Goal: Communication & Community: Answer question/provide support

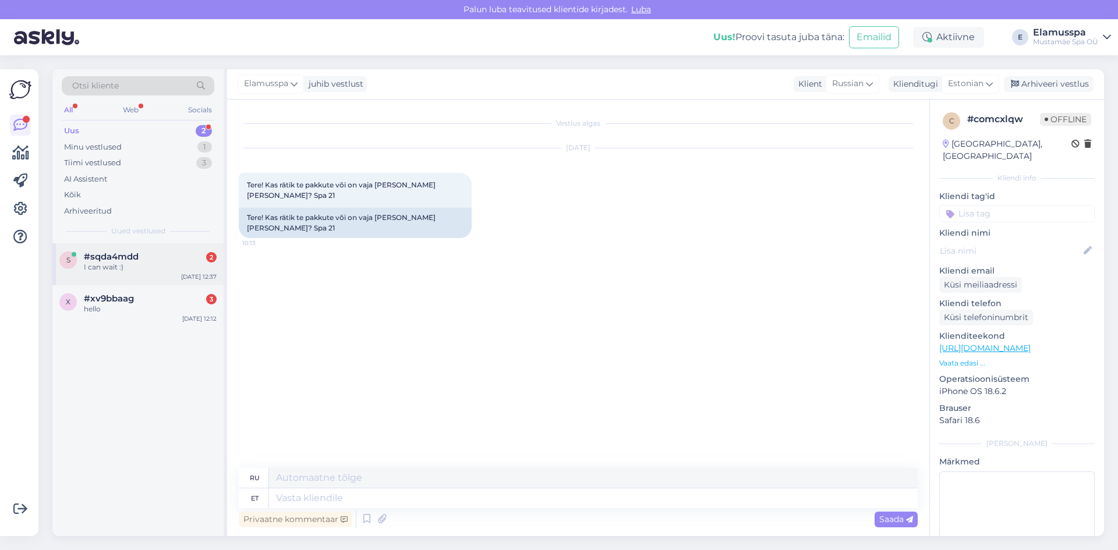
click at [125, 268] on div "I can wait :)" at bounding box center [150, 267] width 133 height 10
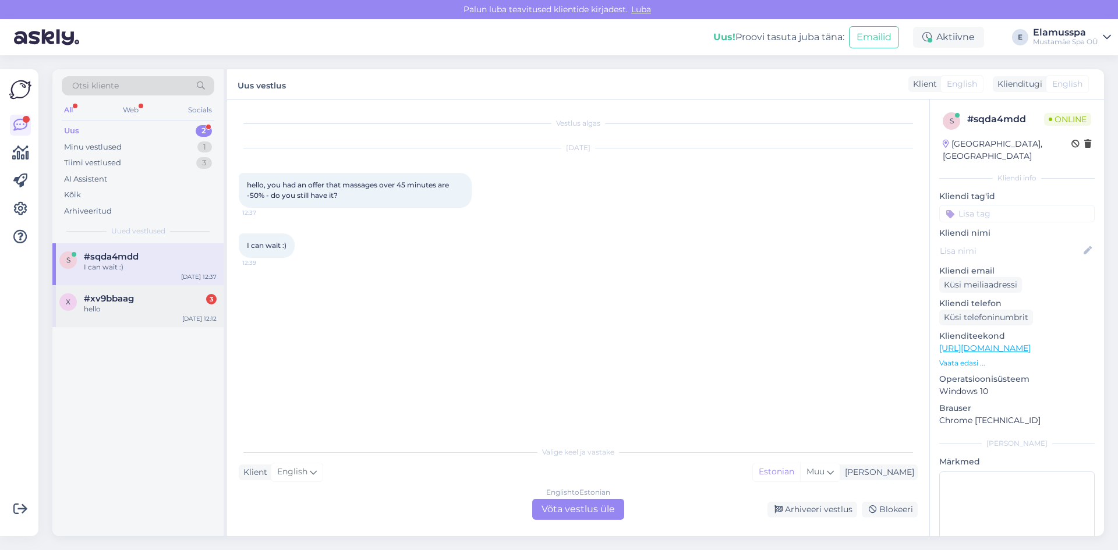
click at [161, 315] on div "x #xv9bbaag 3 hello [DATE] 12:12" at bounding box center [137, 306] width 171 height 42
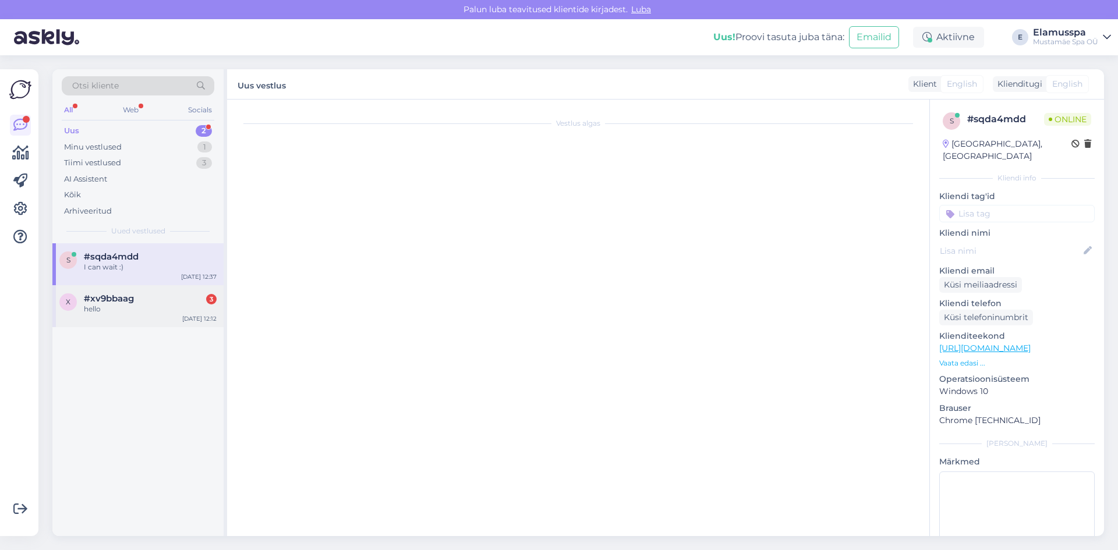
scroll to position [1268, 0]
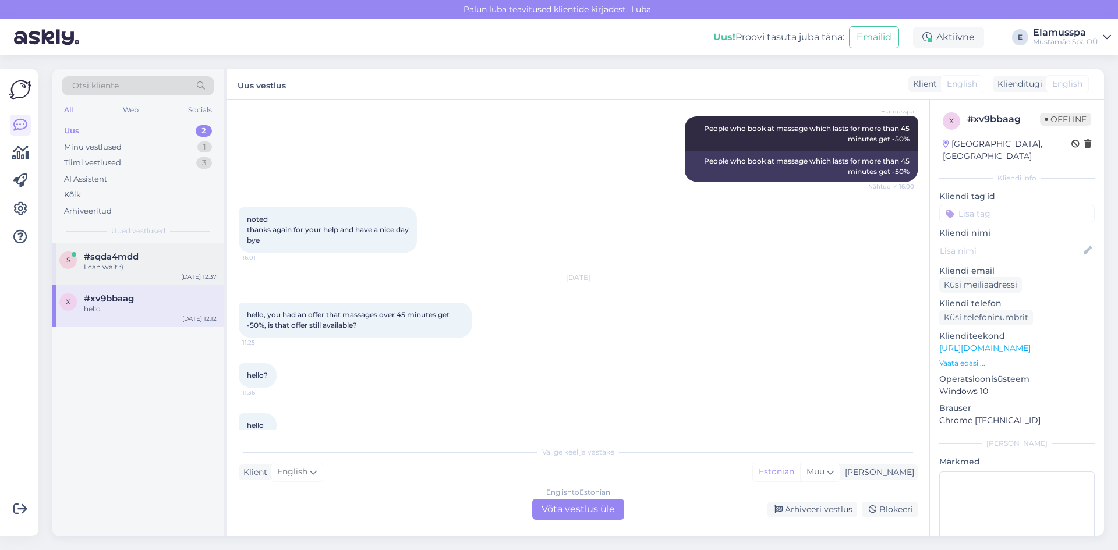
click at [151, 274] on div "s #sqda4mdd I can wait :) [DATE] 12:37" at bounding box center [137, 264] width 171 height 42
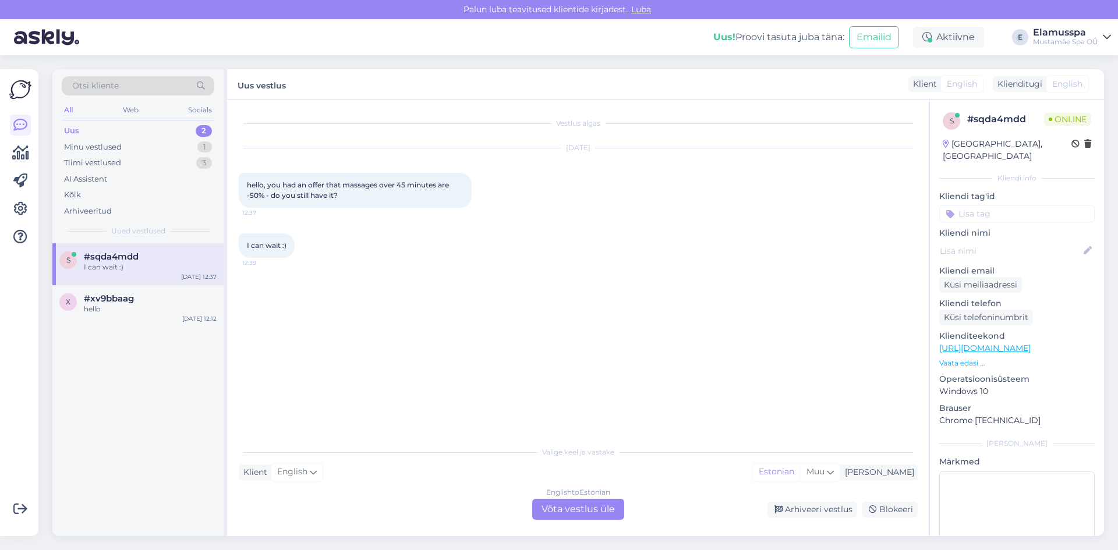
scroll to position [0, 0]
click at [146, 307] on div "hello" at bounding box center [150, 309] width 133 height 10
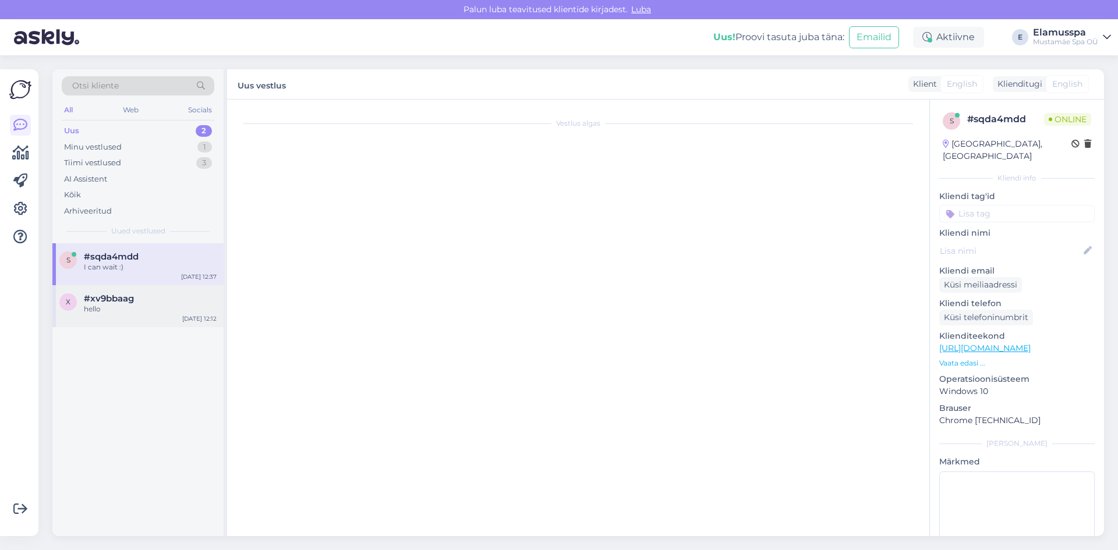
scroll to position [1268, 0]
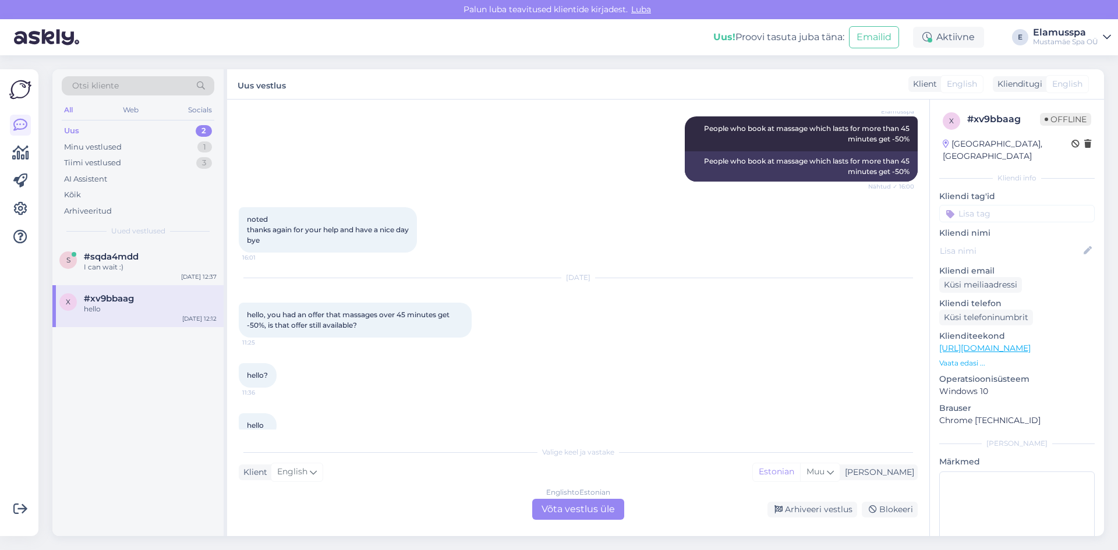
click at [554, 516] on div "English to Estonian Võta vestlus üle" at bounding box center [578, 509] width 92 height 21
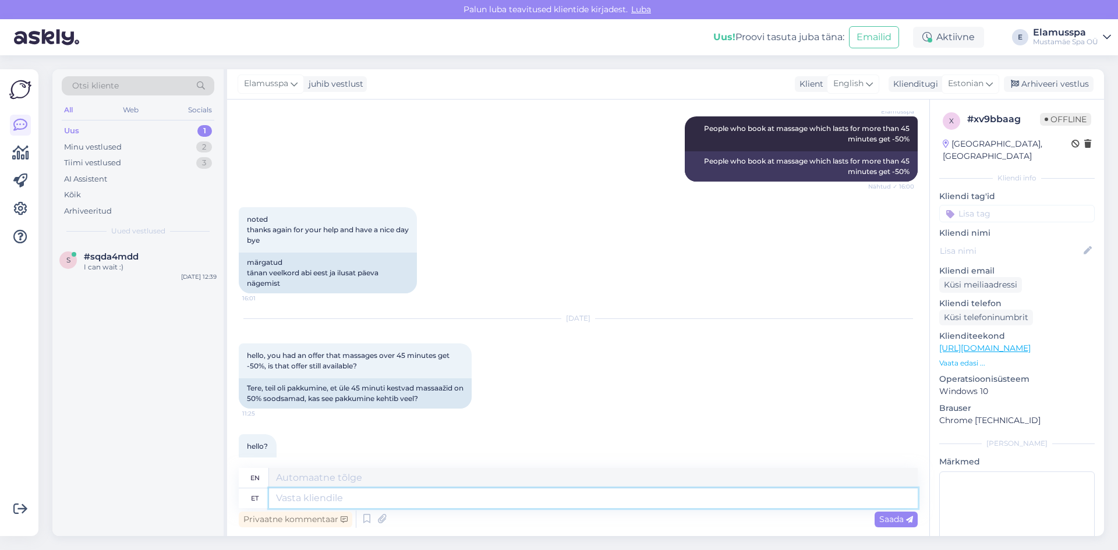
click at [394, 495] on textarea at bounding box center [593, 498] width 648 height 20
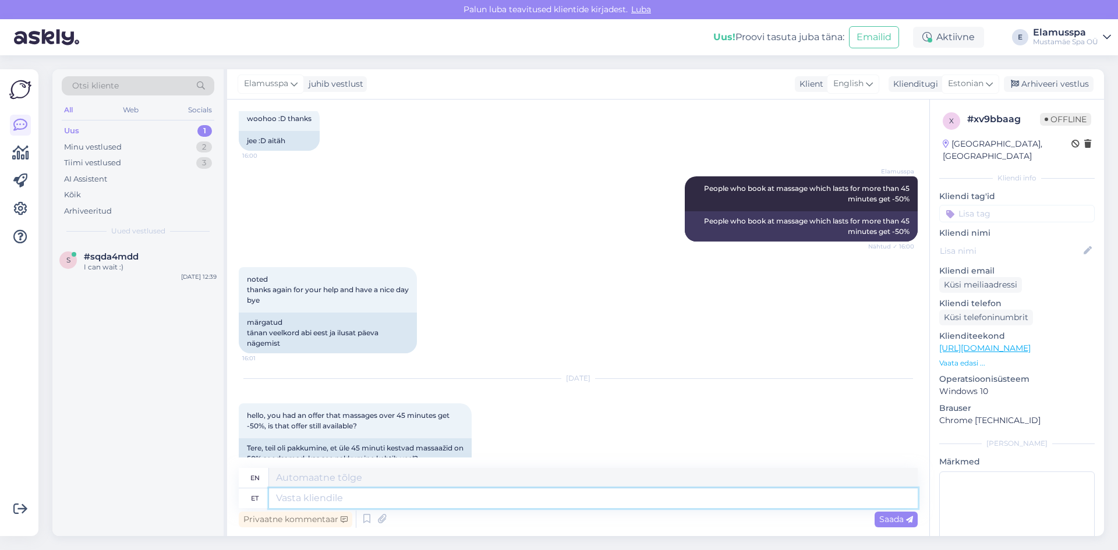
scroll to position [1152, 0]
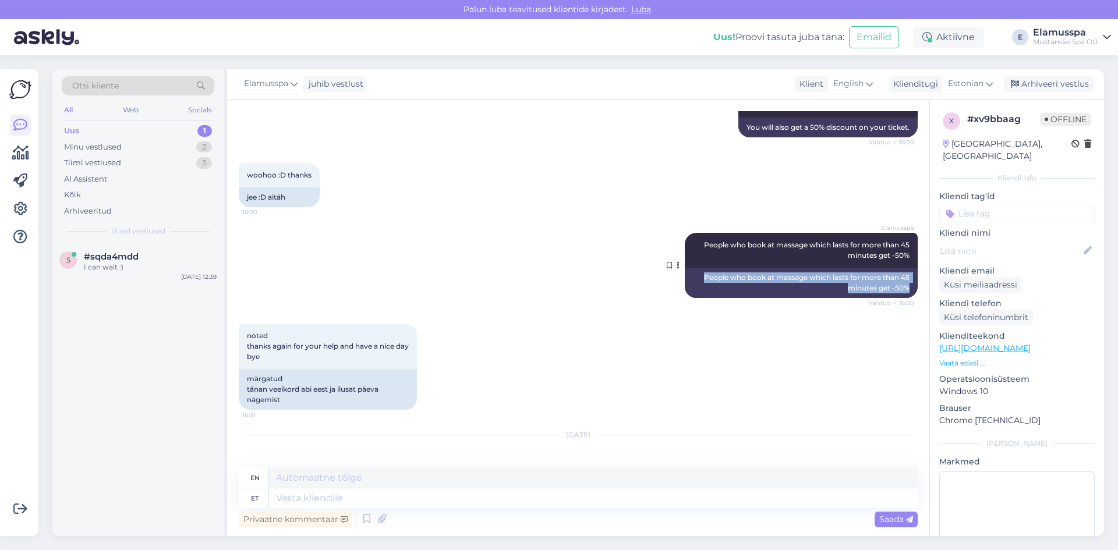
drag, startPoint x: 691, startPoint y: 256, endPoint x: 906, endPoint y: 271, distance: 215.4
click at [906, 271] on div "People who book at massage which lasts for more than 45 minutes get -50%" at bounding box center [801, 283] width 233 height 30
copy div "People who book at massage which lasts for more than 45 minutes get -50%"
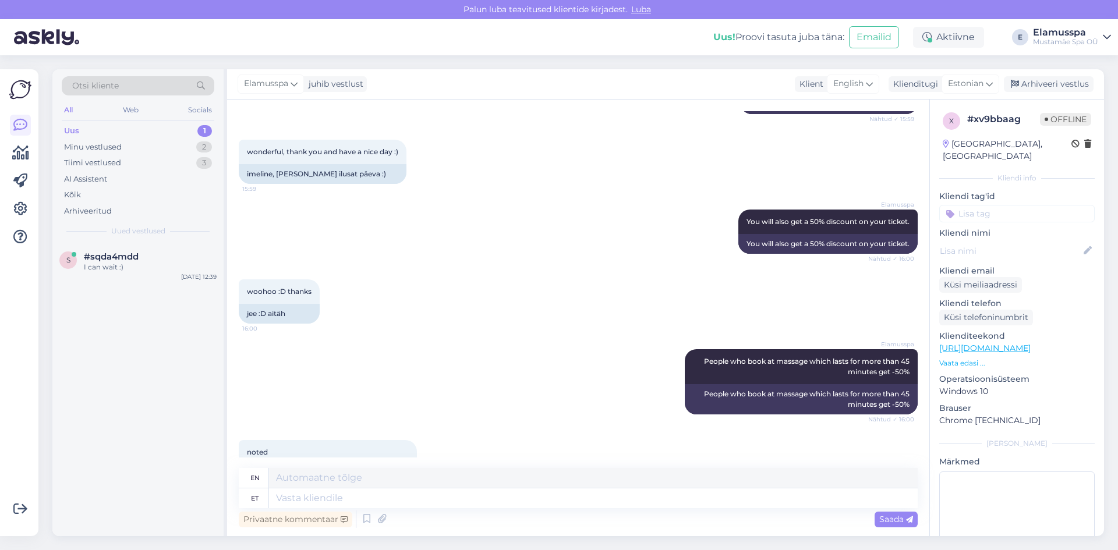
click at [653, 279] on div "woohoo :D thanks 16:00 jee :D aitäh" at bounding box center [578, 302] width 679 height 70
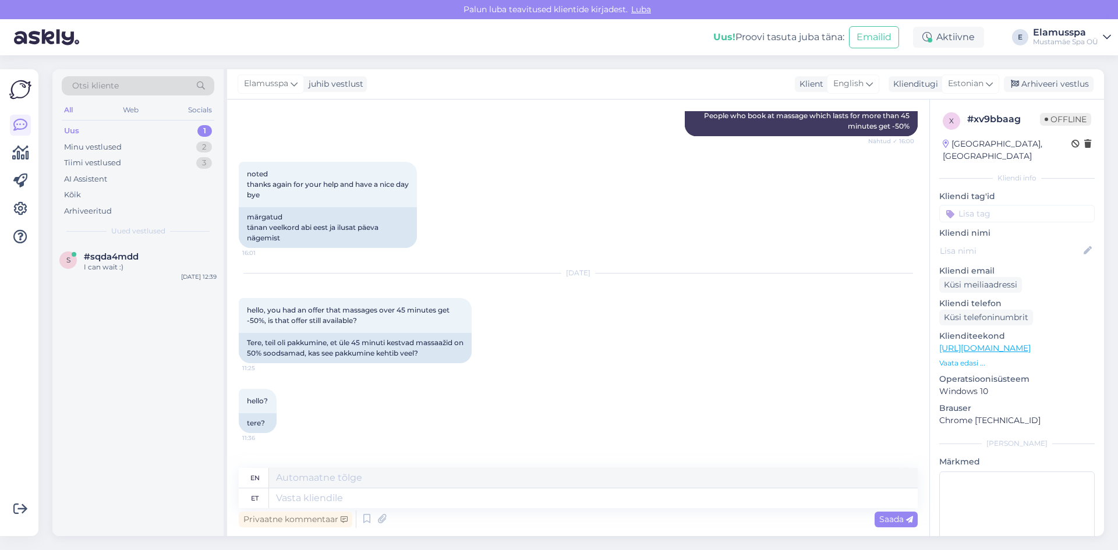
scroll to position [1351, 0]
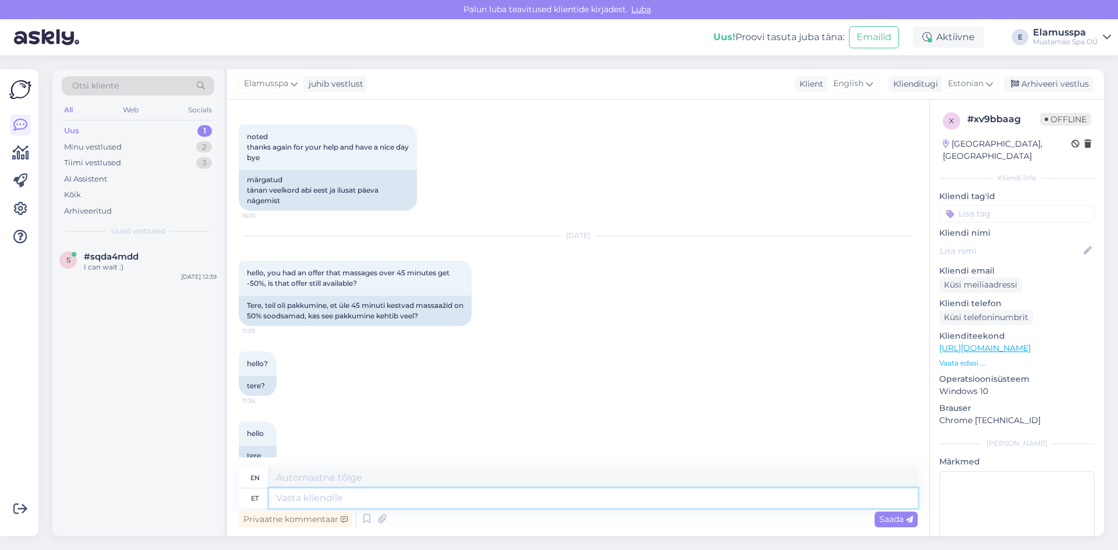
click at [713, 488] on textarea at bounding box center [593, 498] width 648 height 20
paste textarea "People who book at massage which lasts for more than 45 minutes get -50%"
type textarea "People who book at massage which lasts for more than 45 minutes get -50%"
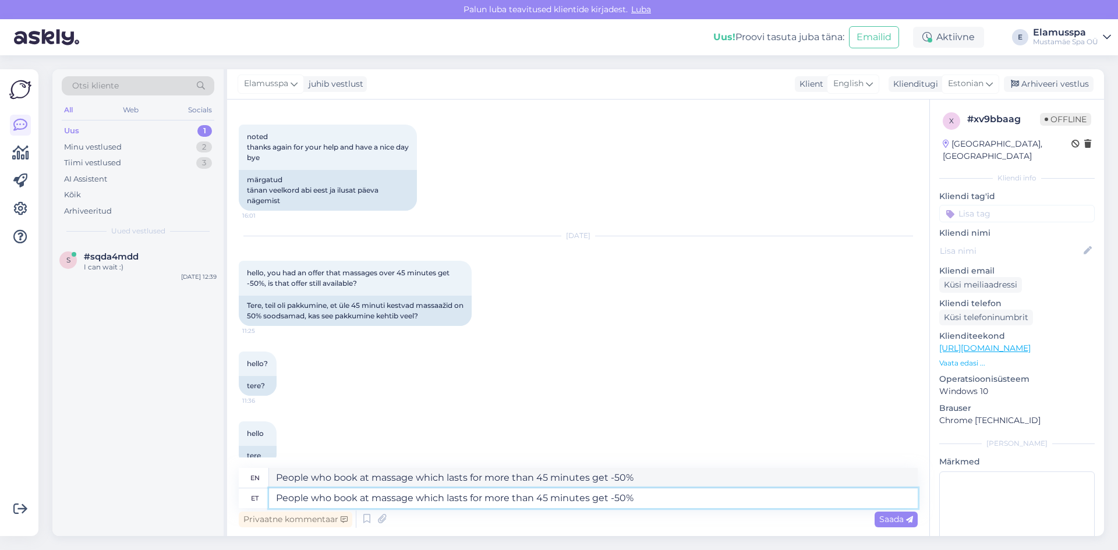
click at [654, 497] on textarea "People who book at massage which lasts for more than 45 minutes get -50%" at bounding box center [593, 498] width 648 height 20
click at [298, 497] on textarea "People who book at massage which lasts for more than 45 minutes get -50%" at bounding box center [593, 498] width 648 height 20
click at [306, 497] on textarea "People who book at massage which lasts for more than 45 minutes get -50%" at bounding box center [593, 498] width 648 height 20
type textarea "People who book at massage which lasts for more than 45 minutes get -50%"
click at [893, 522] on span "Saada" at bounding box center [896, 519] width 34 height 10
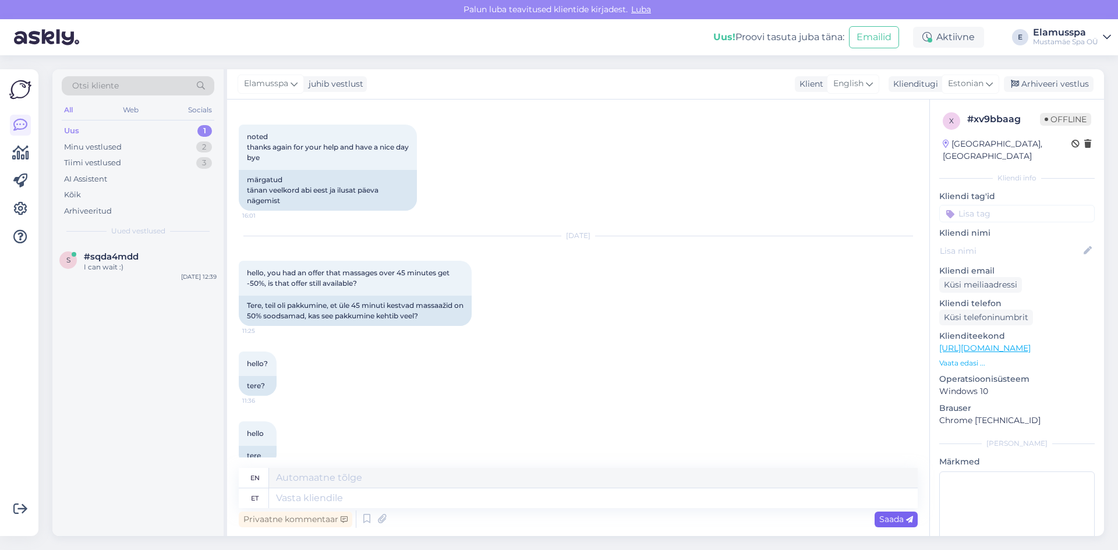
scroll to position [1442, 0]
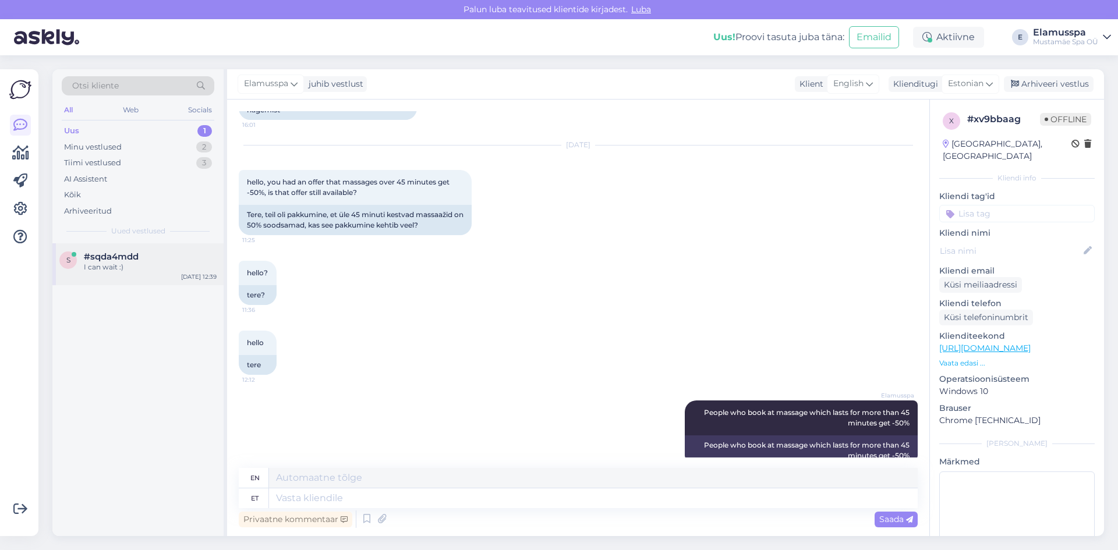
click at [140, 252] on div "#sqda4mdd" at bounding box center [150, 256] width 133 height 10
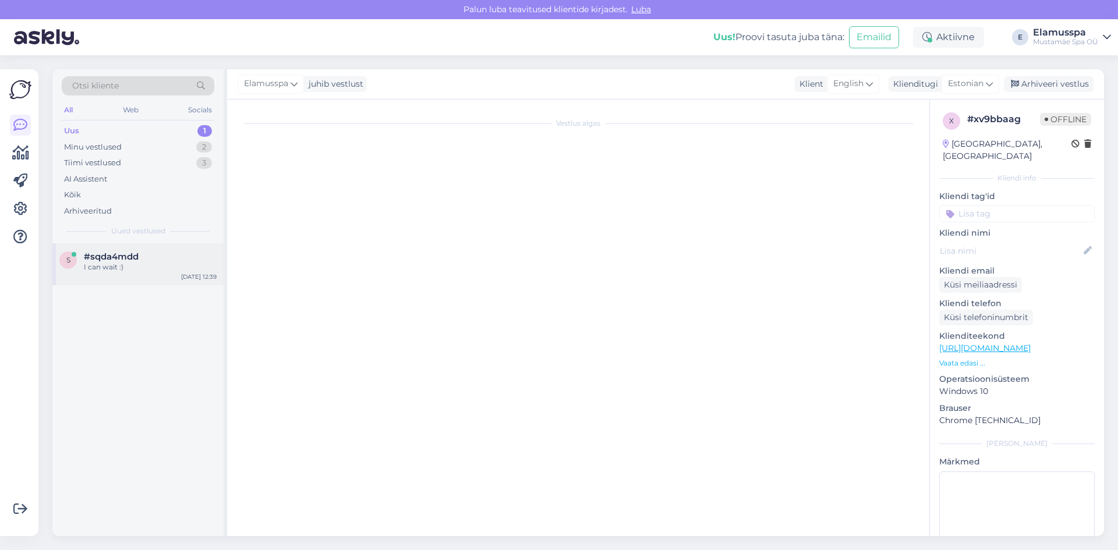
scroll to position [0, 0]
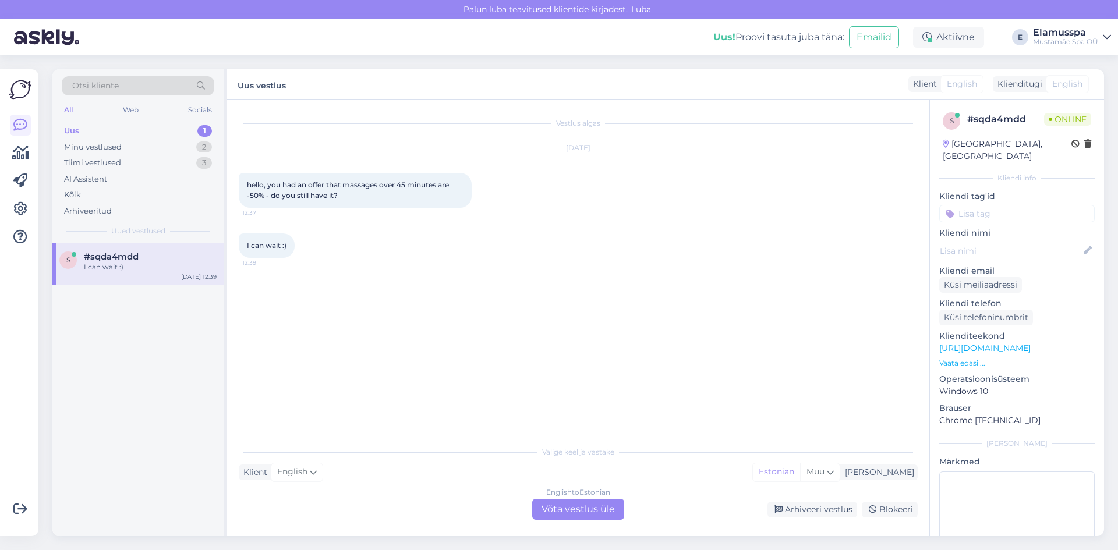
click at [597, 511] on div "English to Estonian Võta vestlus üle" at bounding box center [578, 509] width 92 height 21
click at [538, 517] on div "English to Estonian Võta vestlus üle" at bounding box center [578, 509] width 92 height 21
click at [534, 506] on div "English to Estonian Võta vestlus üle" at bounding box center [578, 509] width 92 height 21
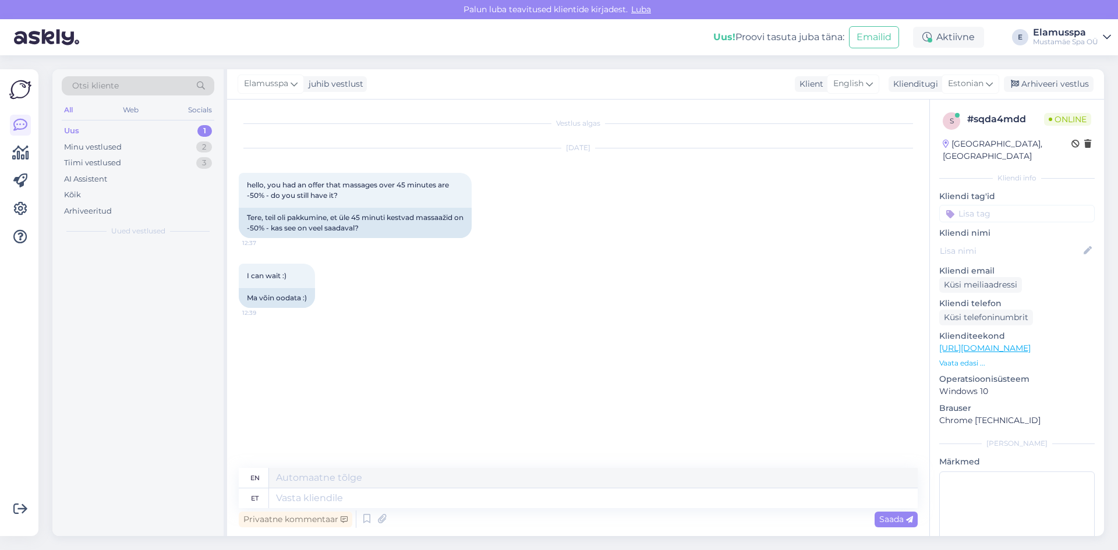
click at [550, 506] on textarea at bounding box center [593, 498] width 648 height 20
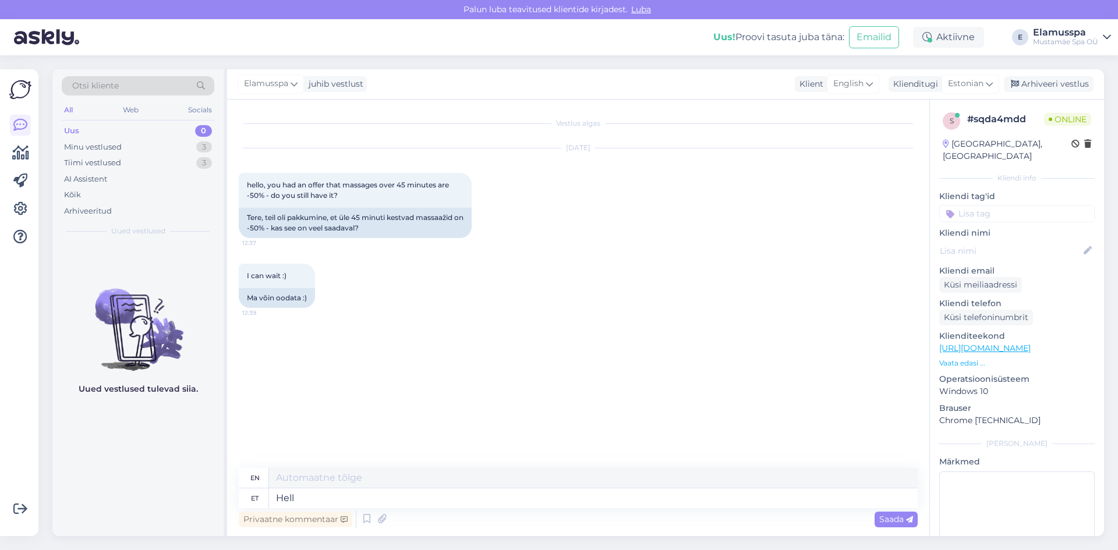
type textarea "Hello"
type textarea "Hello!"
type textarea "Hello! Yes"
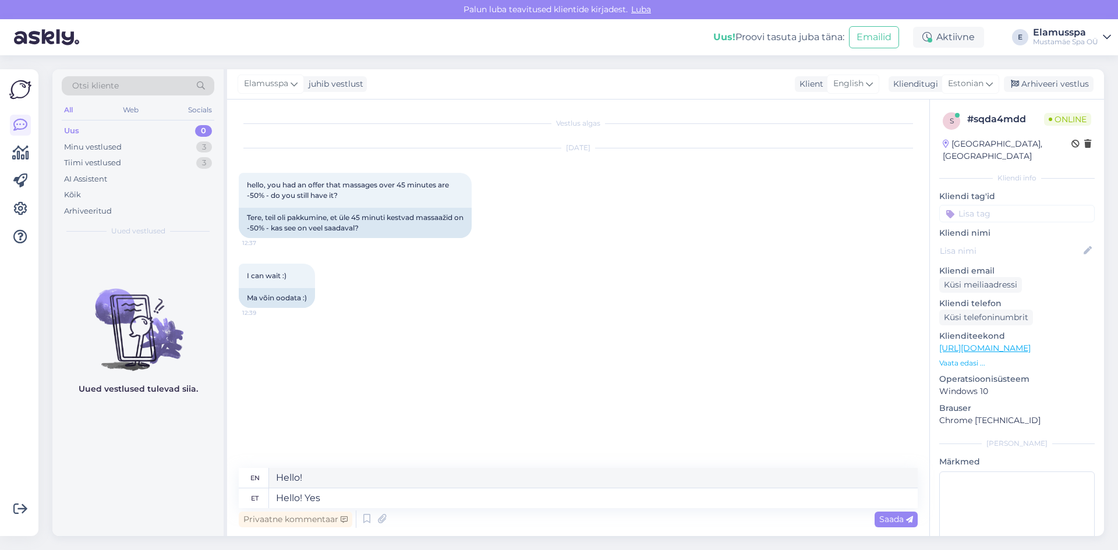
type textarea "Hello! Yes"
type textarea "Hello! Yes People who book at massage which lasts for more than 45 minutes get …"
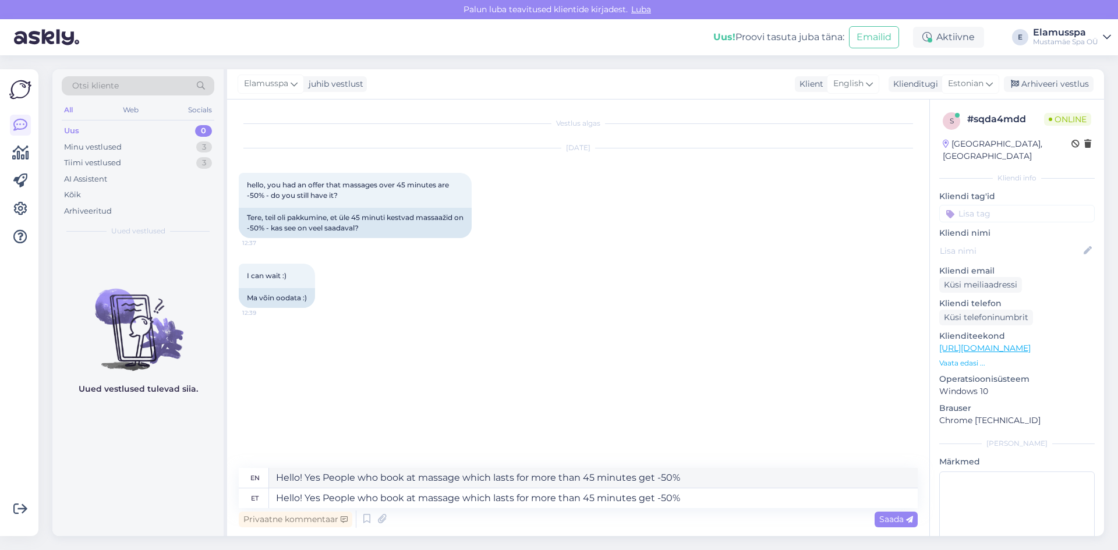
click at [459, 502] on textarea "Hello! Yes People who book at massage which lasts for more than 45 minutes get …" at bounding box center [593, 498] width 648 height 20
drag, startPoint x: 355, startPoint y: 495, endPoint x: 324, endPoint y: 497, distance: 31.5
click at [324, 497] on textarea "Hello! Yes People who book at massage which lasts for more than 45 minutes get …" at bounding box center [593, 498] width 648 height 20
click at [321, 498] on textarea "Hello! Yes People who book at massage which lasts for more than 45 minutes get …" at bounding box center [593, 498] width 648 height 20
click at [326, 500] on textarea "Hello! Yes People who book at massage which lasts for more than 45 minutes get …" at bounding box center [593, 498] width 648 height 20
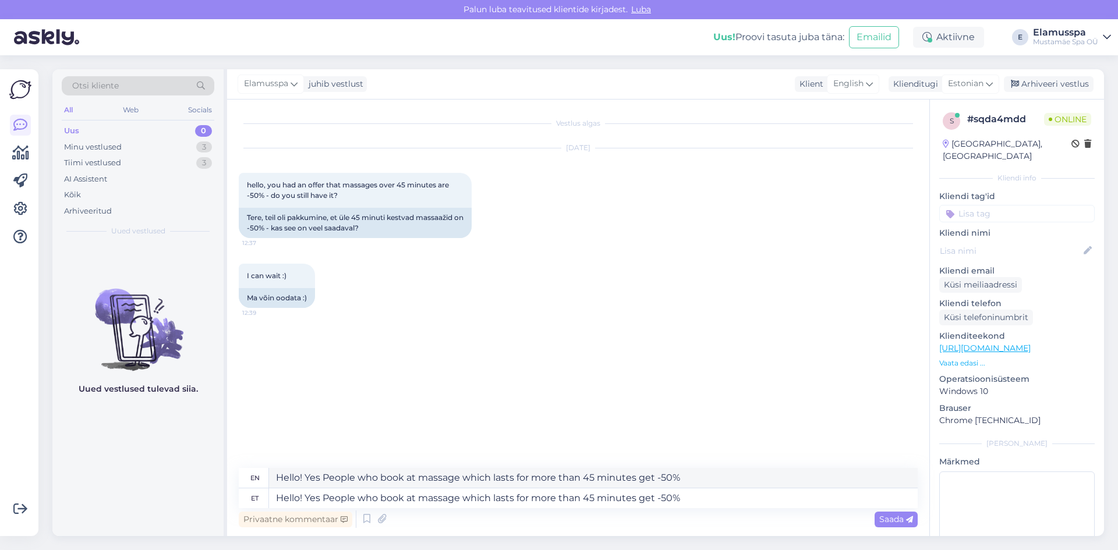
type textarea "Hello! Yes .People who book at massage which lasts for more than 45 minutes get…"
click at [334, 501] on textarea "Hello! Yes .People who book at massage which lasts for more than 45 minutes get…" at bounding box center [593, 498] width 648 height 20
type textarea "Hello! Yes. People who book at massage which lasts for more than 45 minutes get…"
click at [384, 502] on textarea "Hello! Yes .People who book at massage which lasts for more than 45 minutes get…" at bounding box center [593, 498] width 648 height 20
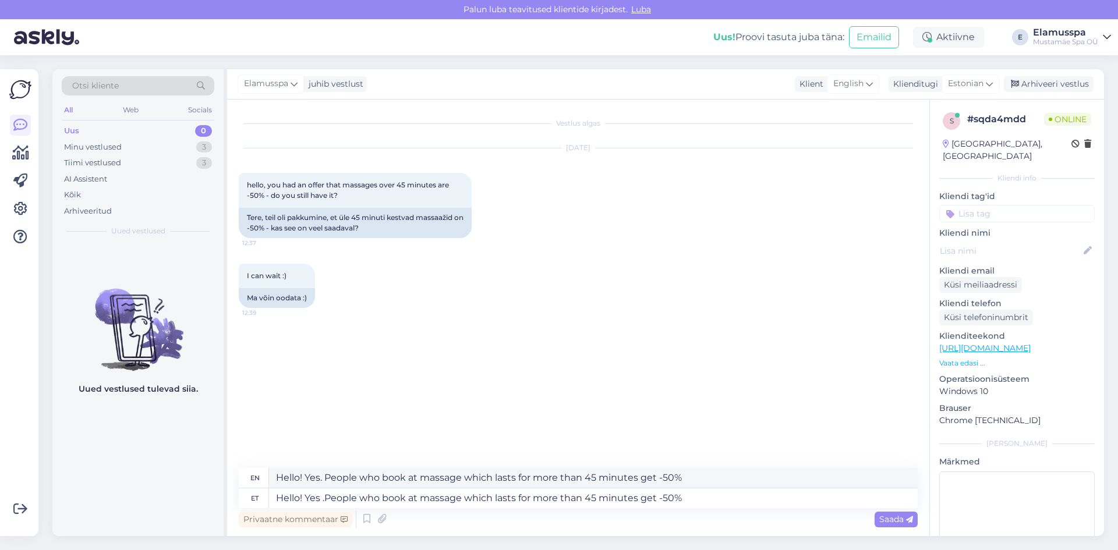
drag, startPoint x: 382, startPoint y: 502, endPoint x: 328, endPoint y: 499, distance: 54.2
click at [328, 499] on textarea "Hello! Yes .People who book at massage which lasts for more than 45 minutes get…" at bounding box center [593, 498] width 648 height 20
type textarea "Hello! Yes . Ibook at massage which lasts for more than 45 minutes get -50%"
type textarea "Hello! Yes. book at massage which lasts for more than 45 minutes get -50%"
type textarea "Hello! Yes . Ifbook at massage which lasts for more than 45 minutes get -50%"
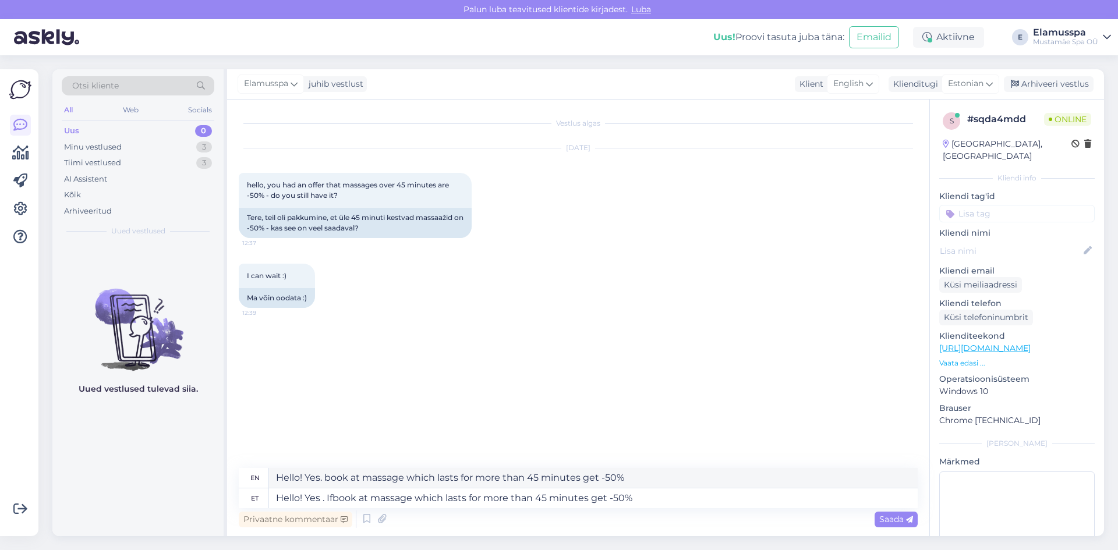
type textarea "Hello! Yes. Ibook at massage which lasts for more than 45 minutes get -50%"
type textarea "Hello! Yes . If book at massage which lasts for more than 45 minutes get -50%"
type textarea "Hello! Yes. If you book at massage which lasts for more than 45 minutes get -50%"
click at [391, 498] on textarea "Hello! Yes . If you book at massage which lasts for more than 45 minutes get -5…" at bounding box center [593, 498] width 648 height 20
type textarea "Hello! Yes . If you book a massage which lasts for more than 45 minutes get -50%"
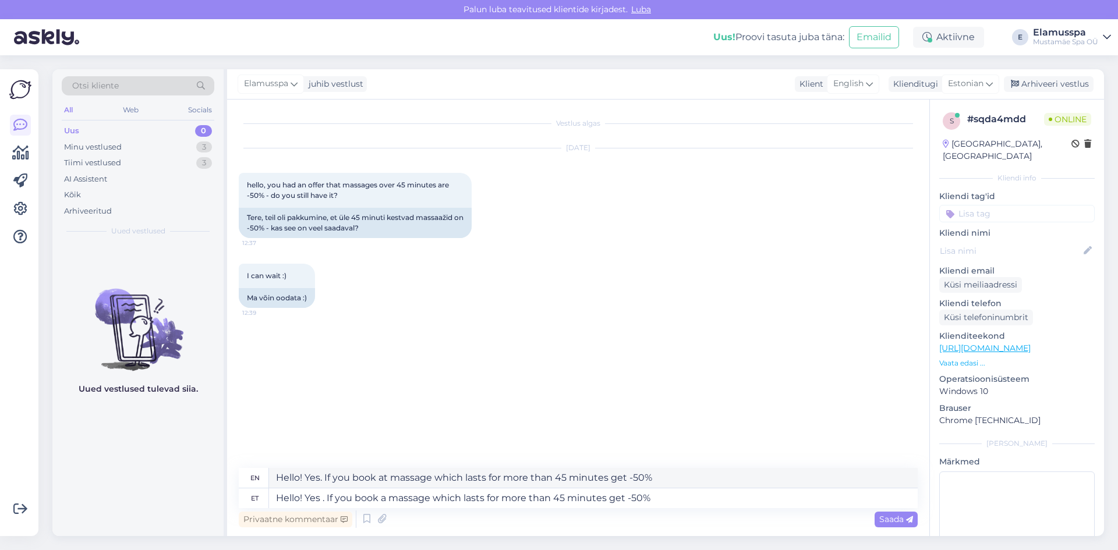
type textarea "Hello! Yes. If you book a massage which lasts for more than 45 minutes get -50%"
click at [607, 499] on textarea "Hello! Yes . If you book a massage which lasts for more than 45 minutes get -50%" at bounding box center [593, 498] width 648 height 20
type textarea "Hello! Yes . If you book a massage which lasts for more than 45 minutes you get…"
type textarea "Hello! Yes. If you book a massage which lasts for more than 45 minutes you get …"
click at [607, 495] on textarea "Hello! Yes . If you book a massage which lasts for more than 45 minutes you get…" at bounding box center [593, 498] width 648 height 20
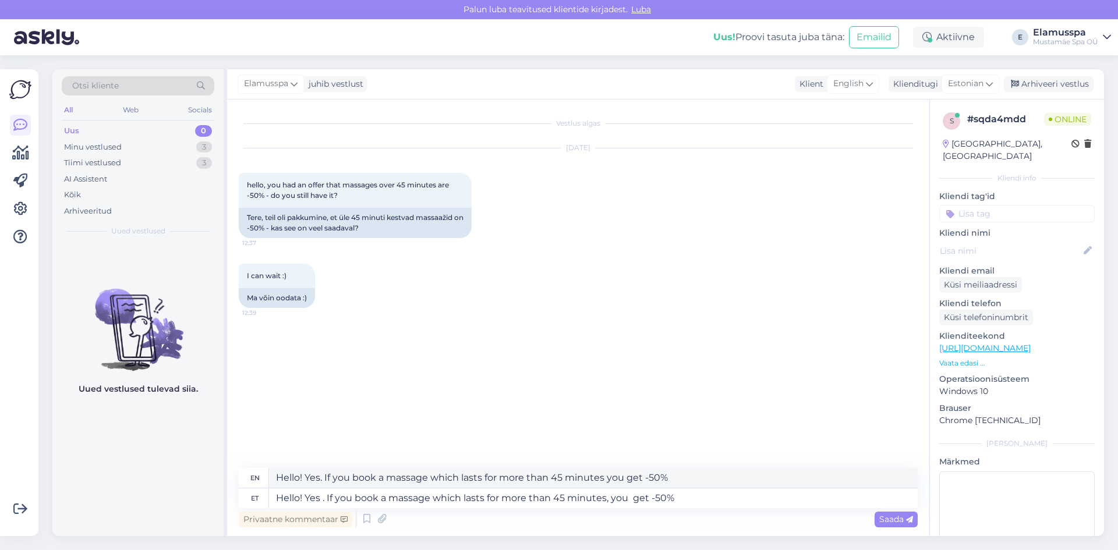
type textarea "Hello! Yes . If you book a massage which lasts for more than 45 minutes, you ge…"
click at [845, 511] on div "Privaatne kommentaar Saada" at bounding box center [578, 519] width 679 height 22
type textarea "Hello! Yes. If you book a massage which lasts for more than 45 minutes, you get…"
click at [843, 504] on textarea "Hello! Yes . If you book a massage which lasts for more than 45 minutes, you ge…" at bounding box center [593, 498] width 648 height 20
type textarea "Hello! Yes . If you book a massage which lasts for more than 45 minutes, you ge…"
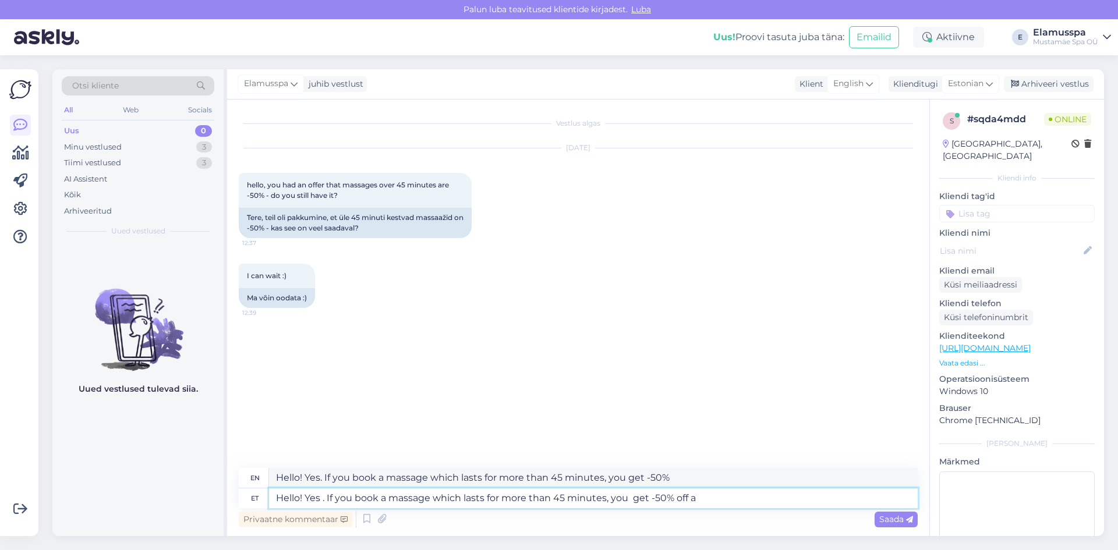
type textarea "Hello! Yes. If you book a massage which lasts for more than 45 minutes, you get…"
type textarea "Hello! Yes . If you book a massage which lasts for more than 45 minutes, you ge…"
type textarea "Hello! Yes. If you book a massage which lasts for more than 45 minutes, you get…"
type textarea "Hello! Yes . If you book a massage which lasts for more than 45 minutes, you ge…"
type textarea "Hello! Yes. If you book a massage which lasts for more than 45 minutes, you get…"
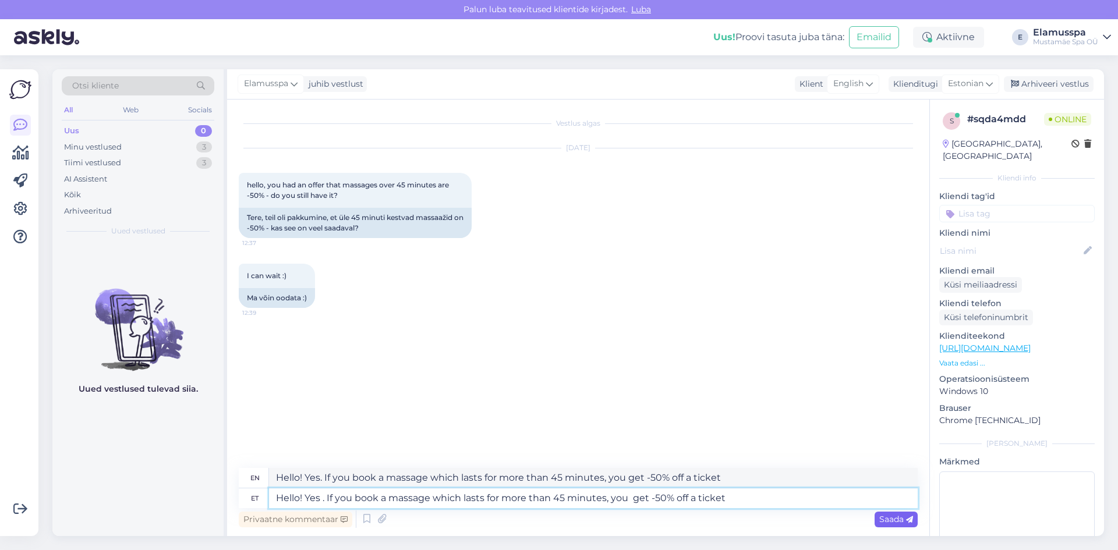
type textarea "Hello! Yes . If you book a massage which lasts for more than 45 minutes, you ge…"
click at [884, 517] on span "Saada" at bounding box center [896, 519] width 34 height 10
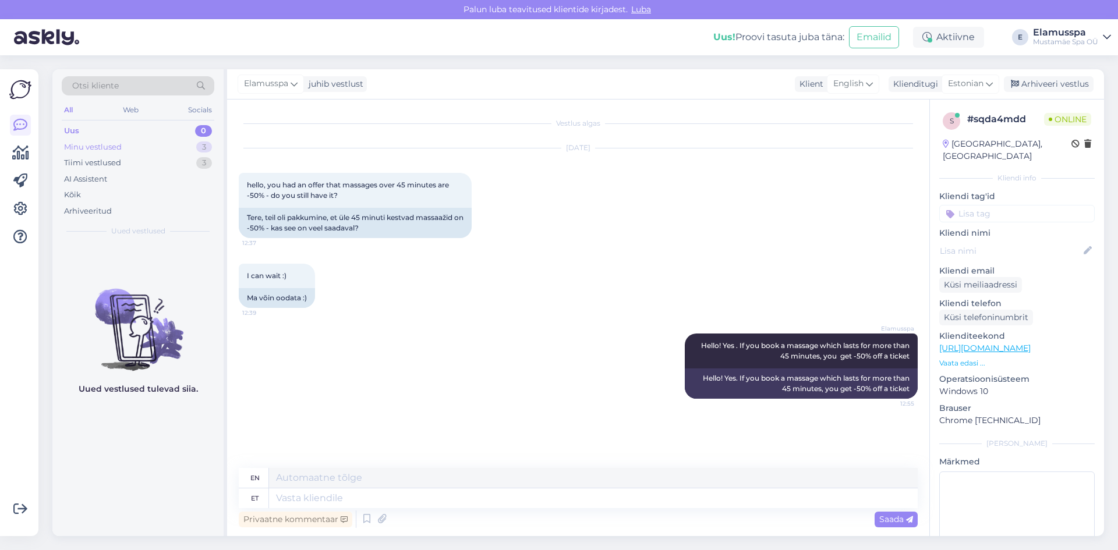
click at [169, 144] on div "Minu vestlused 3" at bounding box center [138, 147] width 153 height 16
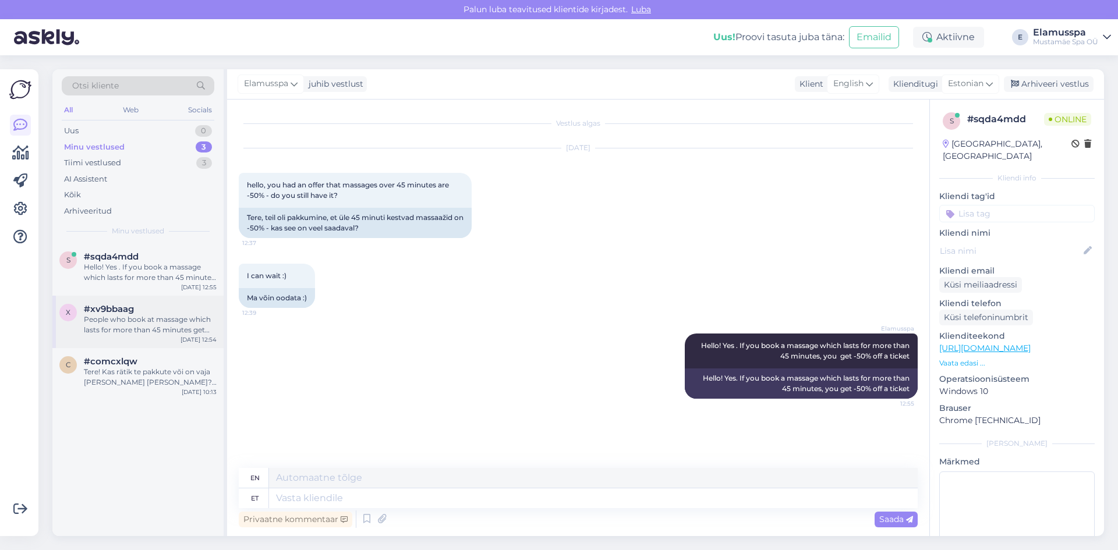
click at [132, 326] on div "People who book at massage which lasts for more than 45 minutes get -50%" at bounding box center [150, 324] width 133 height 21
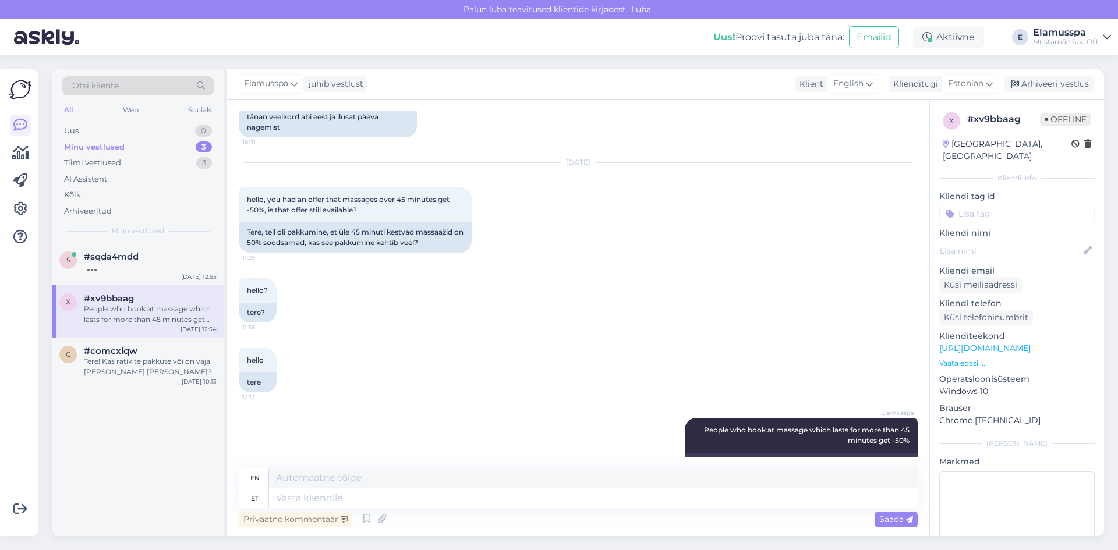
scroll to position [1442, 0]
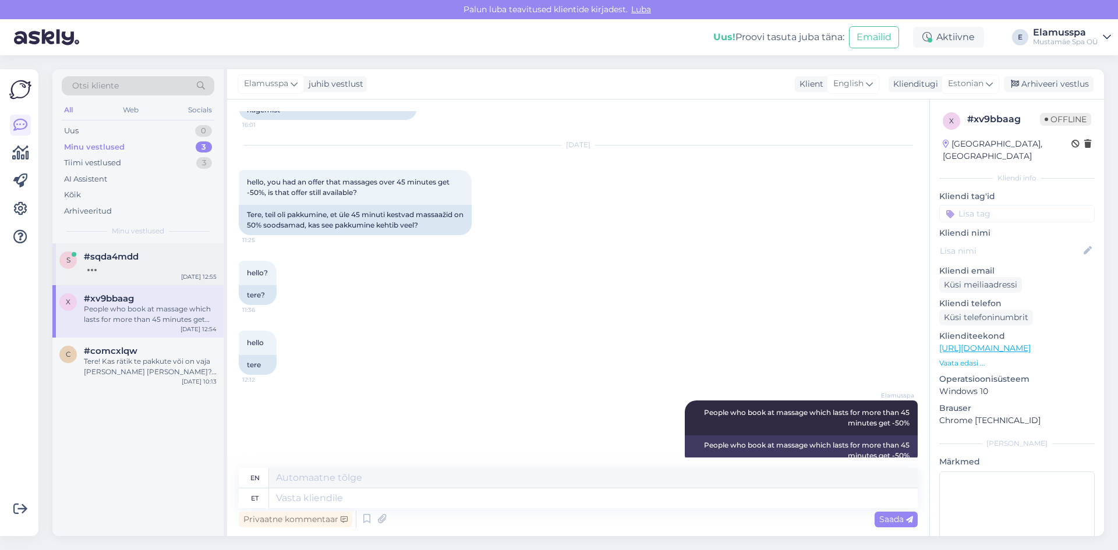
click at [173, 271] on div at bounding box center [150, 267] width 133 height 10
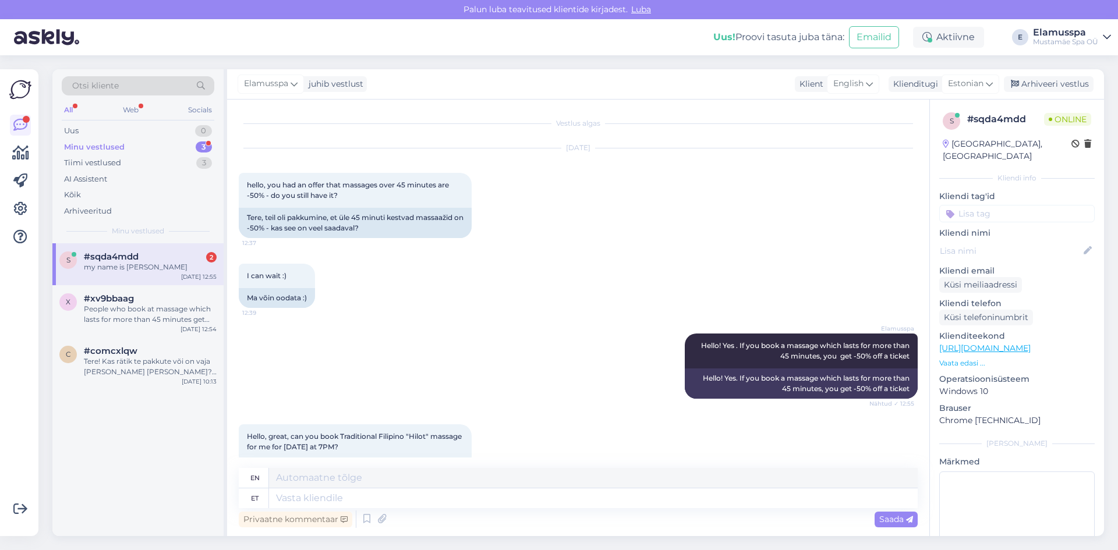
scroll to position [115, 0]
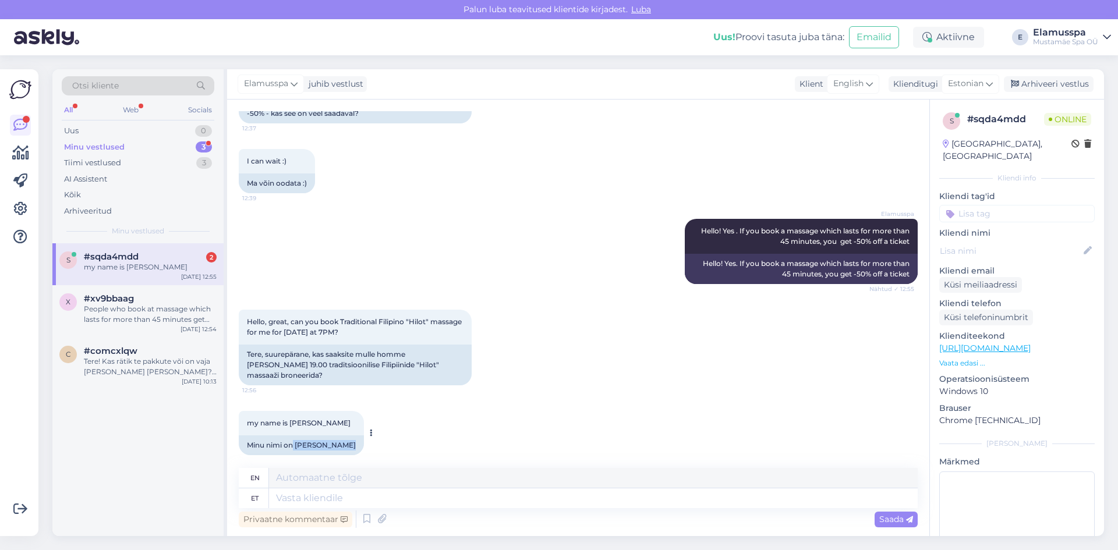
drag, startPoint x: 295, startPoint y: 437, endPoint x: 352, endPoint y: 439, distance: 57.1
click at [352, 439] on div "Minu nimi on [PERSON_NAME]" at bounding box center [301, 445] width 125 height 20
copy div "[PERSON_NAME]"
click at [512, 493] on textarea at bounding box center [593, 498] width 648 height 20
type textarea "Tere!"
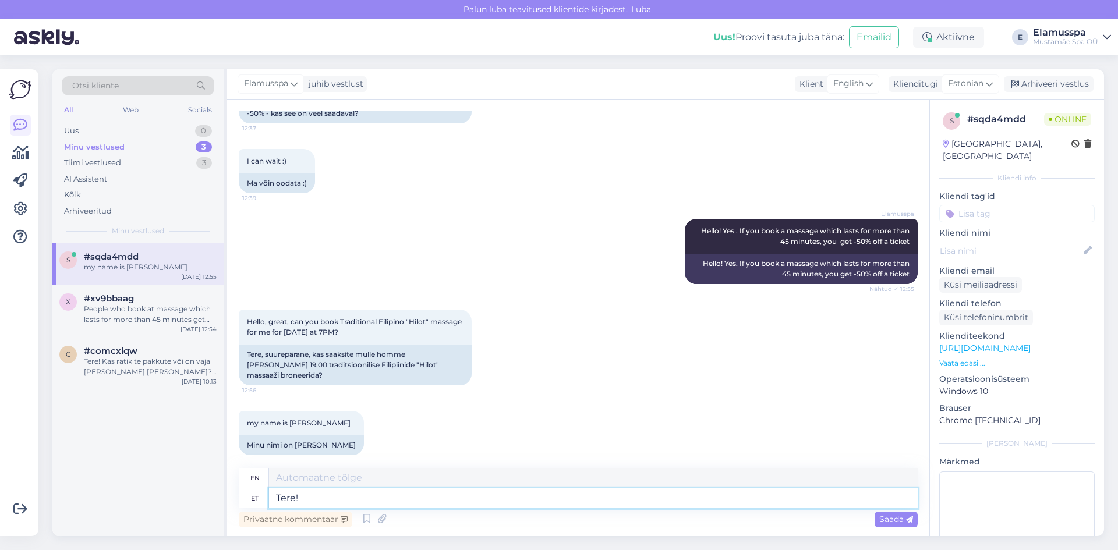
type textarea "Hello"
type textarea "Tere!"
type textarea "Hello!"
type textarea "Tere! Meil o"
type textarea "Hello! We"
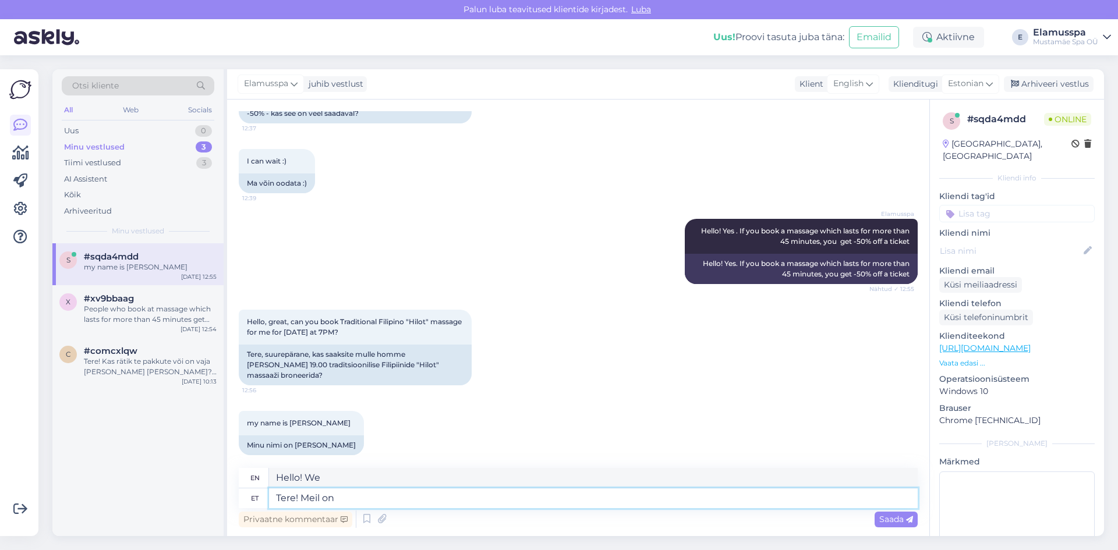
type textarea "Tere! Meil on"
type textarea "Hello! We have"
type textarea "Tere! Meil on aegu k"
type textarea "Hello! We have appointments."
type textarea "Tere! Meil on aegu kun"
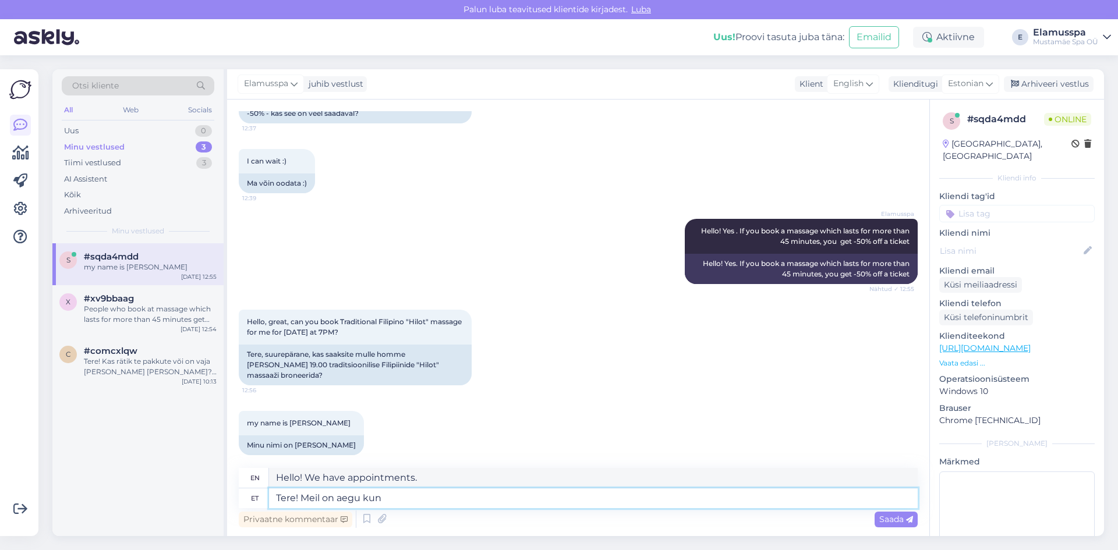
type textarea "Hello! We have appointments until"
type textarea "Tere! Meil on aegu"
type textarea "Hello! We have appointments."
type textarea "Tere! Meil on"
type textarea "Hello! We have"
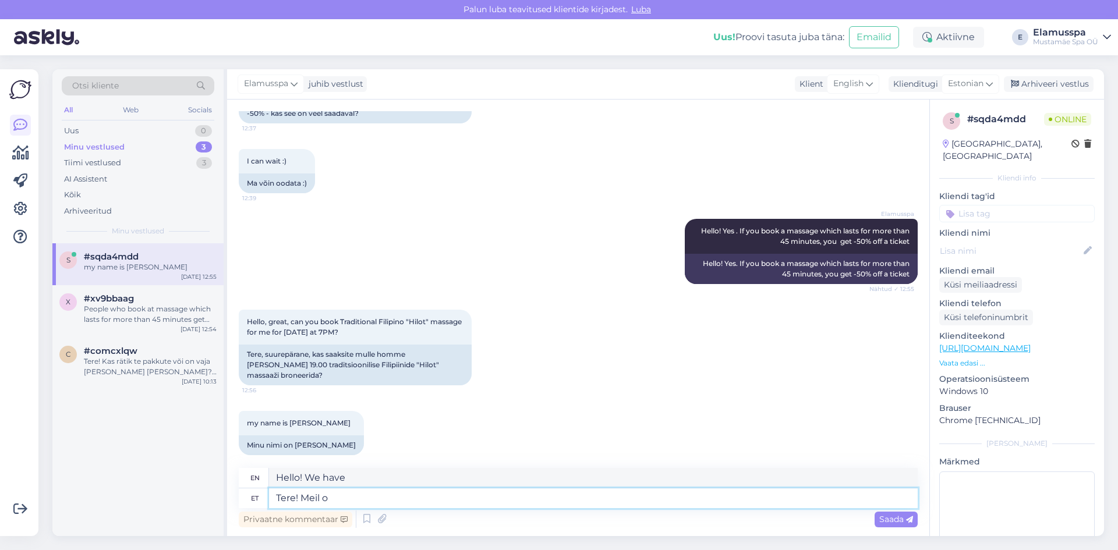
type textarea "Tere! Meil"
type textarea "Hello! We"
type textarea "Tere! Meil 19:"
type textarea "Hello! We are 19"
type textarea "Tere! Meil 19:00"
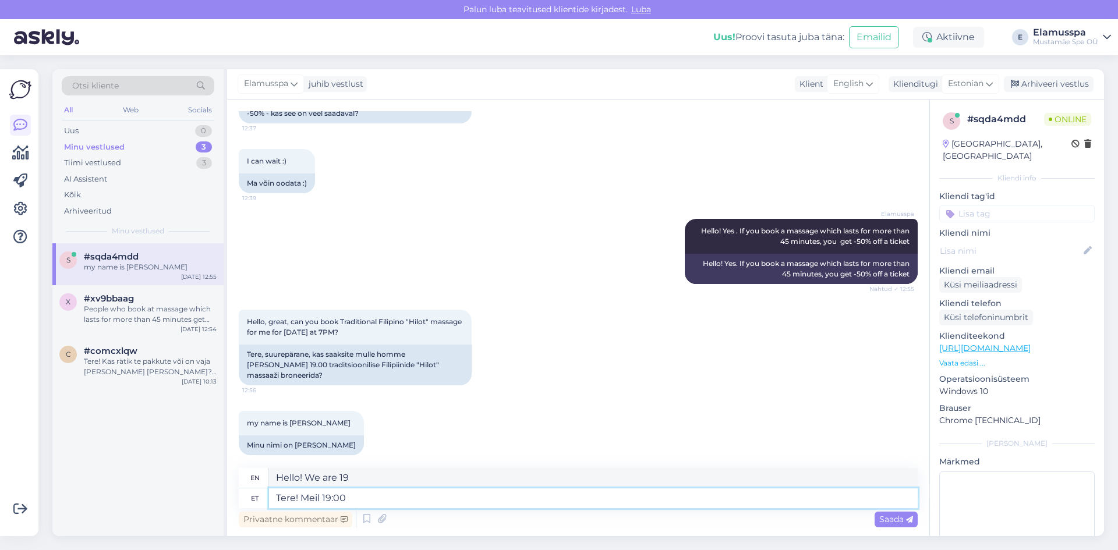
type textarea "Hello! We are at 19:00"
type textarea "Tere! Meil 19:00 on k"
type textarea "Hello! We have 7:00 PM."
type textarea "Tere! Meil 19:00 on kahjuks ki"
type textarea "Hello! Unfortunately, we have 19:00"
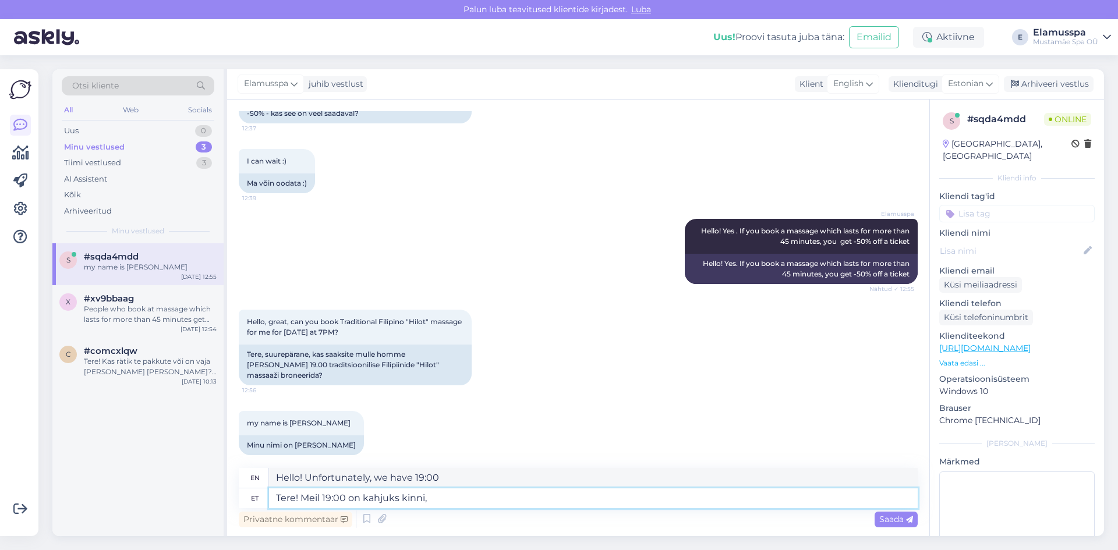
type textarea "Tere! Meil 19:00 on kahjuks kinni,"
type textarea "Hello! Unfortunately we are closed at 19:00,"
type textarea "Tere! Meil 19:00 on kahjuks kinni, aga s"
type textarea "Hello! Unfortunately we are closed at 19:00, but"
type textarea "Tere! Meil 19:00 on kahjuks kinni, aga saame"
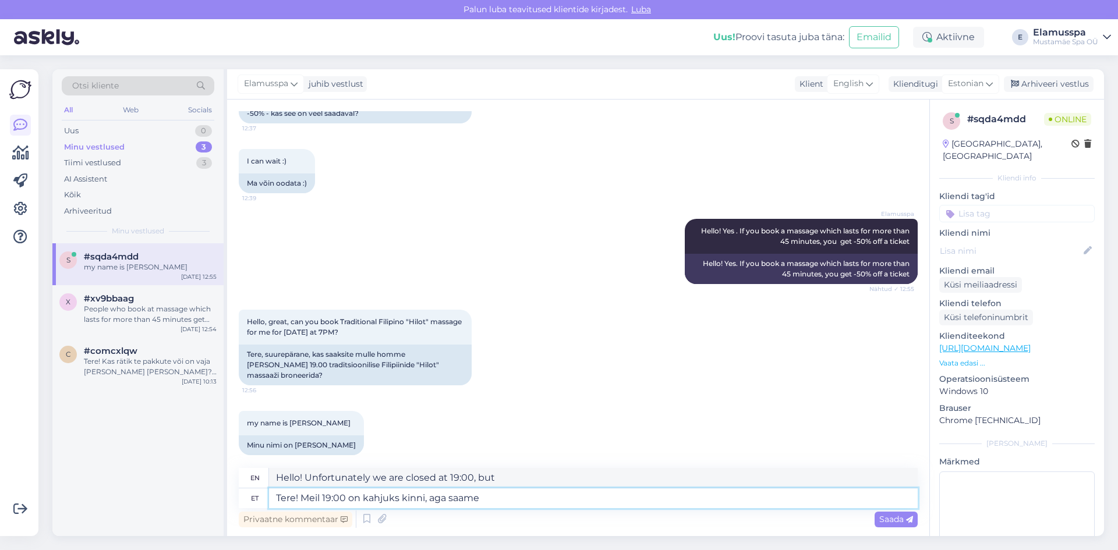
type textarea "Hello! Unfortunately, we are closed at 19:00, but we can"
type textarea "Tere! Meil 19:00 on kahjuks kinni, aga saame pakkuda"
type textarea "Hello! Unfortunately, we are closed at 19:00, but we can offer"
type textarea "Tere! Meil 19:00 on kahjuks kinni, aga saame pakkuda t"
type textarea "Hello! Unfortunately, we are closed at 19:00, but we can offer t"
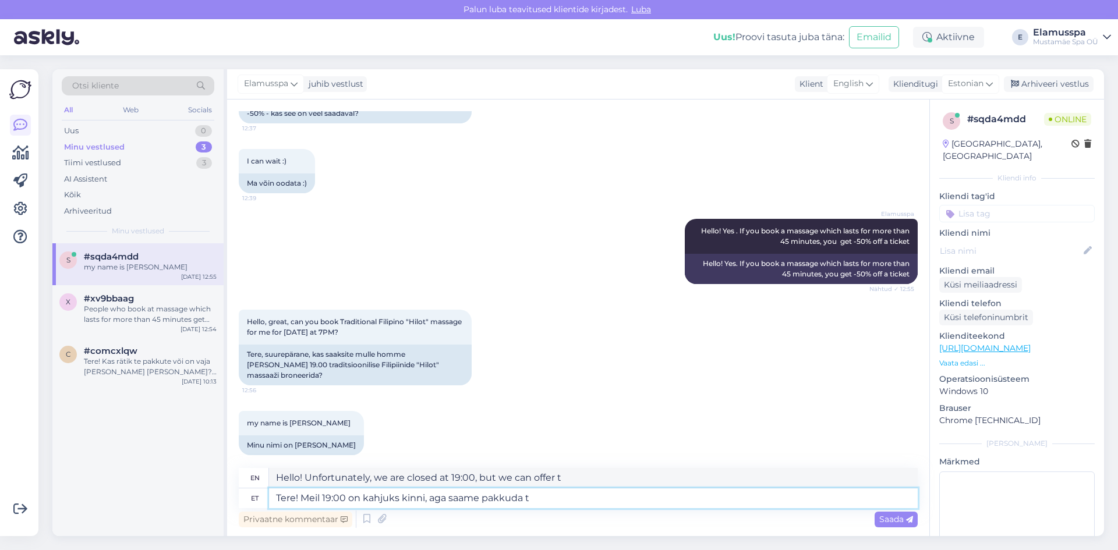
type textarea "Tere! Meil 19:00 on kahjuks kinni, aga saame pakkuda"
type textarea "Hello! Unfortunately, we are closed at 19:00, but we can offer"
type textarea "Tere! Meil 19:00 on kahjuks kinni, aga saame pakkuda nt"
type textarea "Hello! Unfortunately, we are closed at 19:00, but we can offer, for example"
type textarea "Tere! Meil 19:00 on kahjuks kinni, aga saame pakkuda nt 17:"
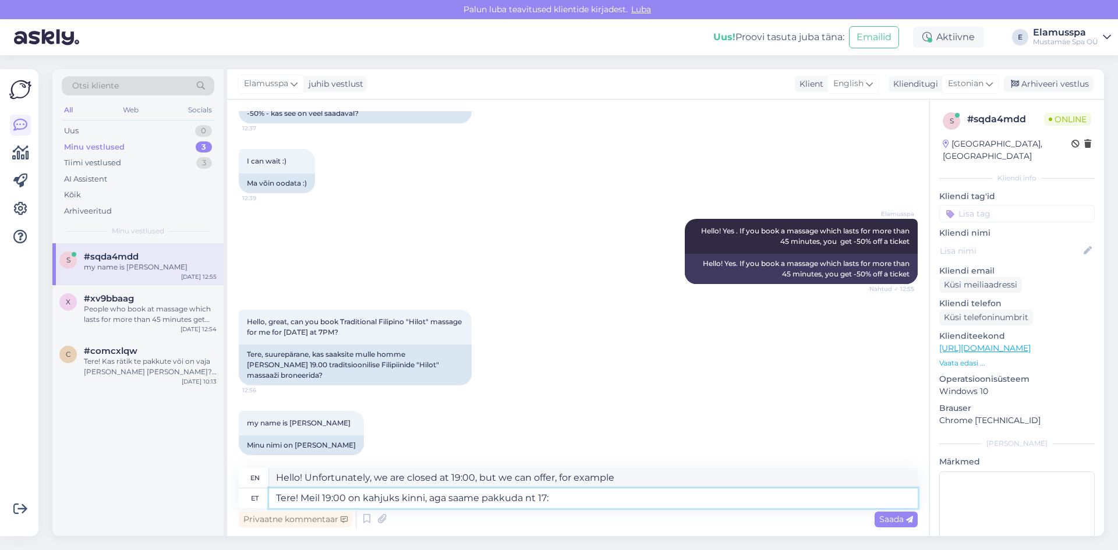
type textarea "Hello! Unfortunately, we are closed at 19:00, but we can offer, for example, 17"
type textarea "Tere! Meil 19:00 on kahjuks kinni, aga saame pakkuda nt 17:40"
type textarea "Hello! Unfortunately, we are closed at 19:00, but we can offer, for example, 17…"
type textarea "Tere! Meil 19:00 on kahjuks kinni, aga saame pakkuda nt 17:40 või"
type textarea "Hello! Unfortunately, we are closed at 19:00, but we can offer, for example, 17…"
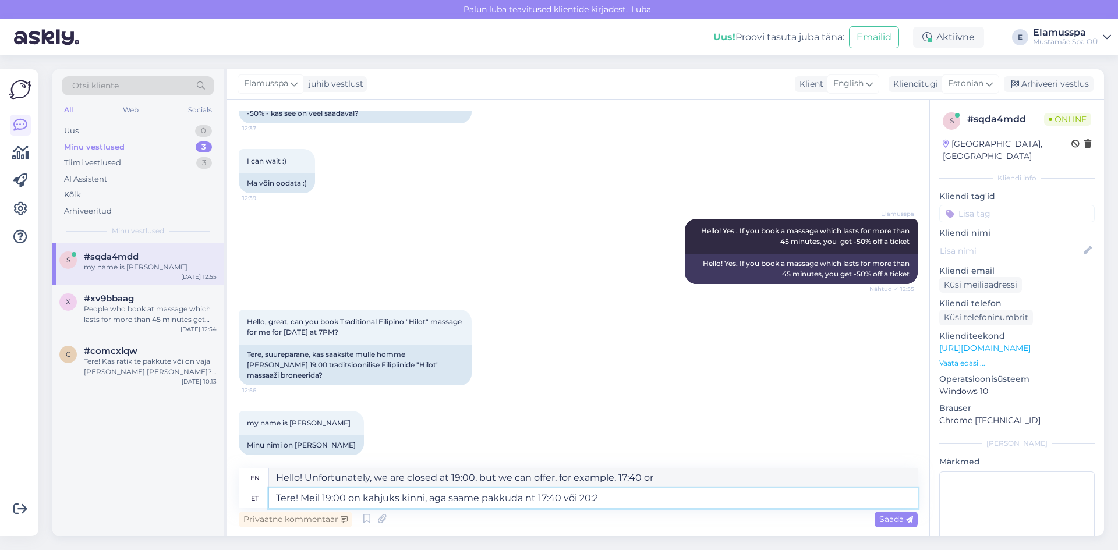
type textarea "Tere! Meil 19:00 on kahjuks kinni, aga saame pakkuda nt 17:40 või 20:20"
type textarea "Hello! Unfortunately, we are closed at 19:00, but we can offer, for example, 17…"
type textarea "Tere! Meil 19:00 on kahjuks kinni, aga saame pakkuda nt 17:40 või 20:20."
type textarea "Hello! Unfortunately, we are closed at 19:00, but we can offer, for example, 17…"
type textarea "Tere! Meil 19:00 on kahjuks kinni, aga saame pakkuda nt 17:40 või 20:20."
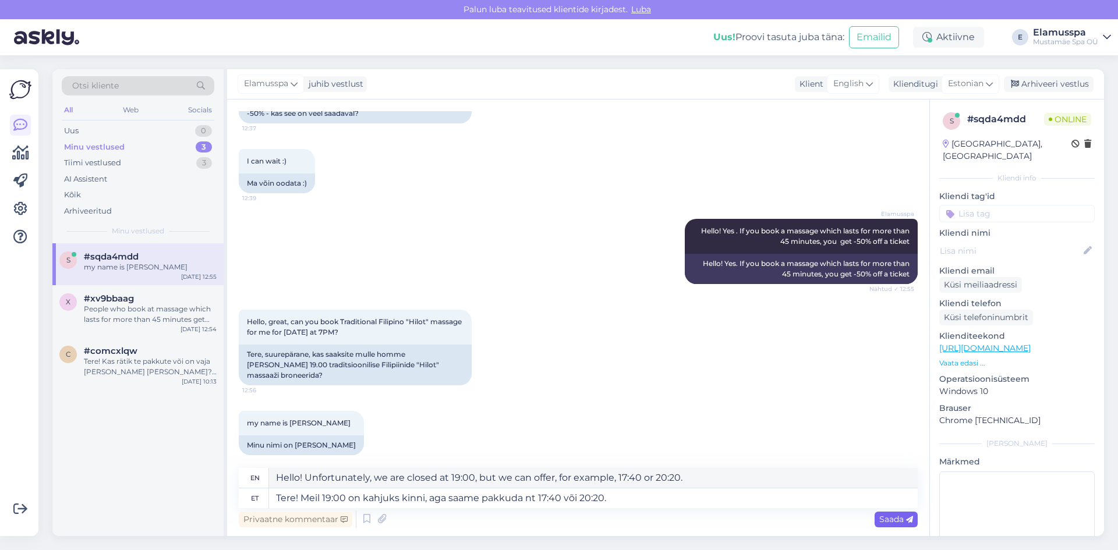
click at [895, 523] on span "Saada" at bounding box center [896, 519] width 34 height 10
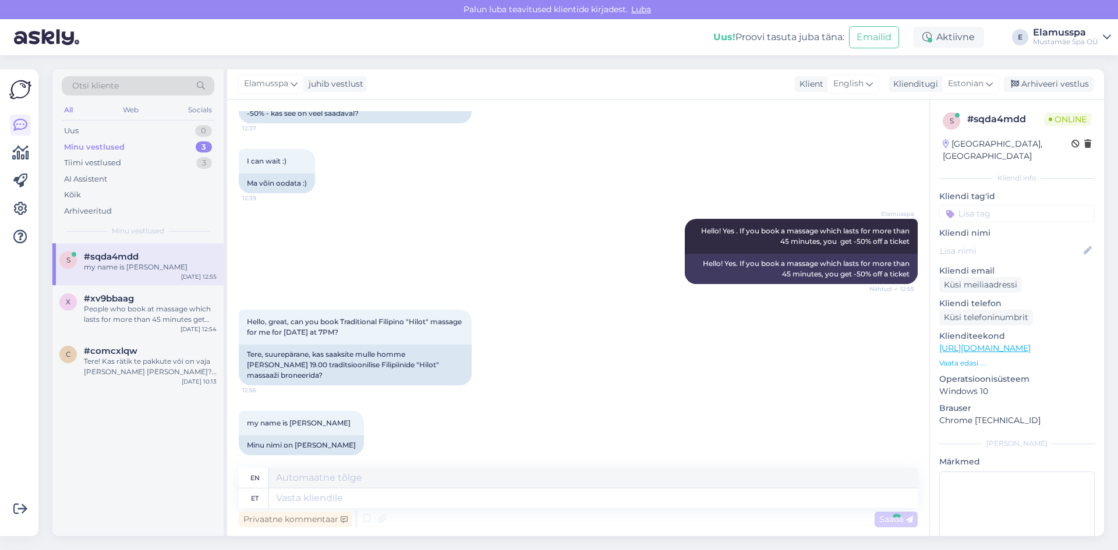
scroll to position [205, 0]
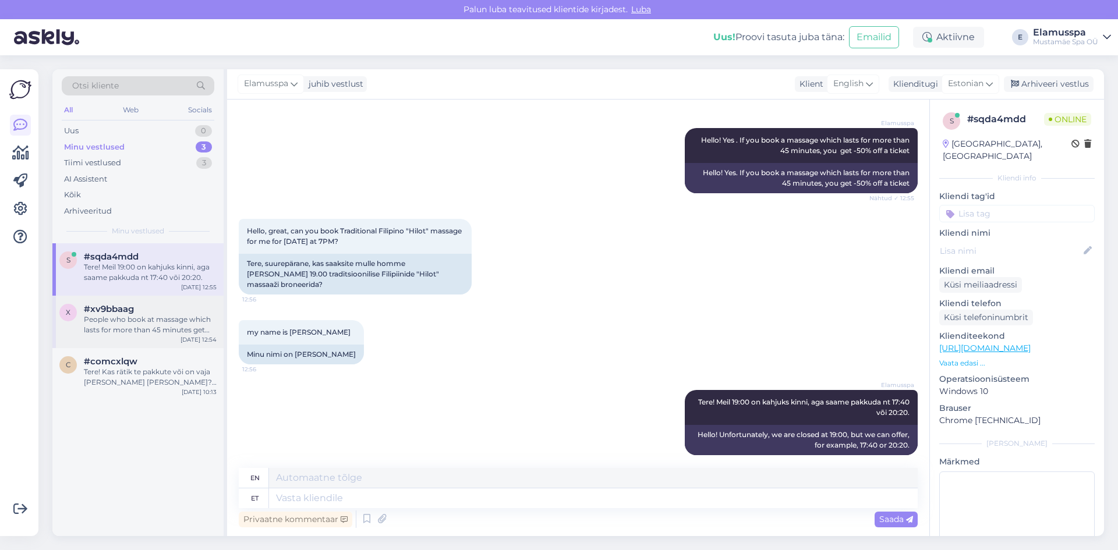
click at [174, 333] on div "People who book at massage which lasts for more than 45 minutes get -50%" at bounding box center [150, 324] width 133 height 21
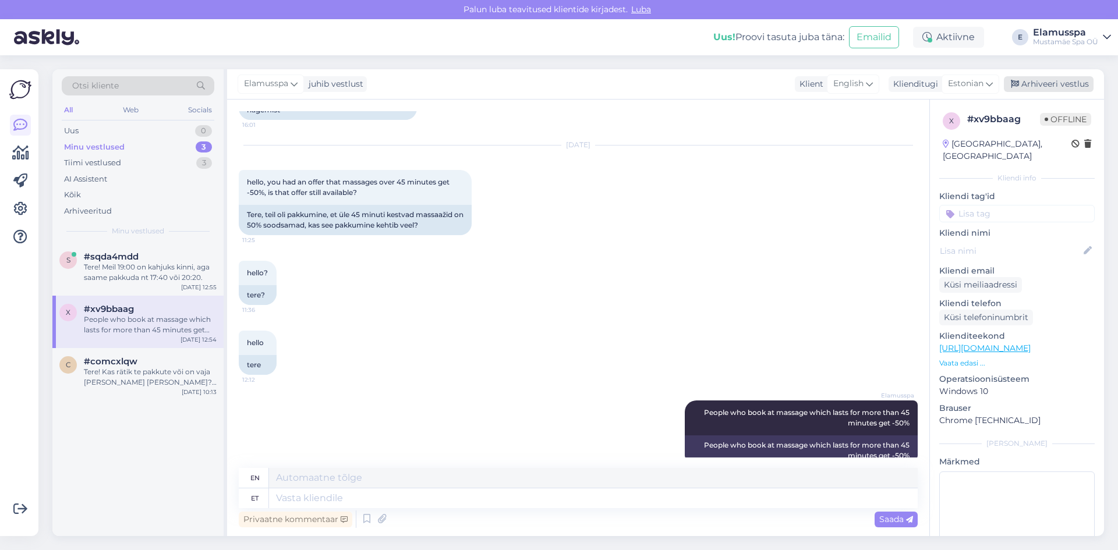
click at [1032, 80] on div "Arhiveeri vestlus" at bounding box center [1049, 84] width 90 height 16
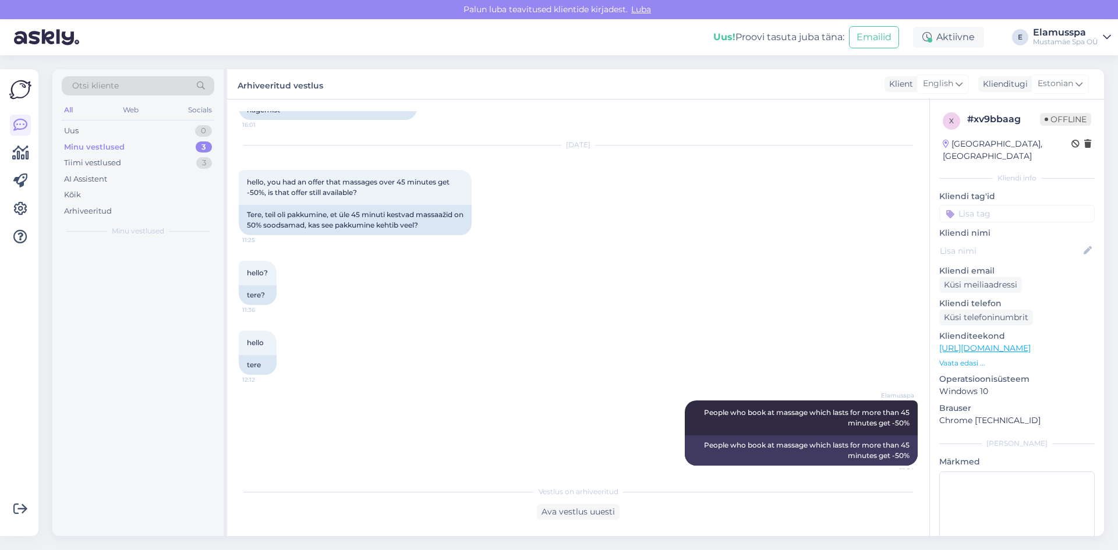
scroll to position [1430, 0]
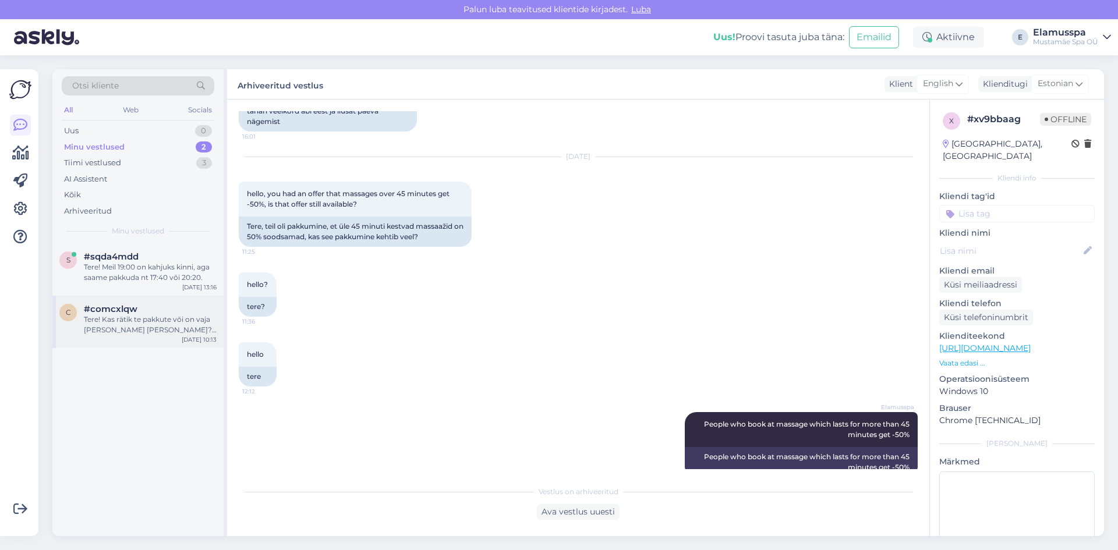
click at [112, 322] on div "Tere! Kas rätik te pakkute või on vaja [PERSON_NAME] [PERSON_NAME]? Spa 21" at bounding box center [150, 324] width 133 height 21
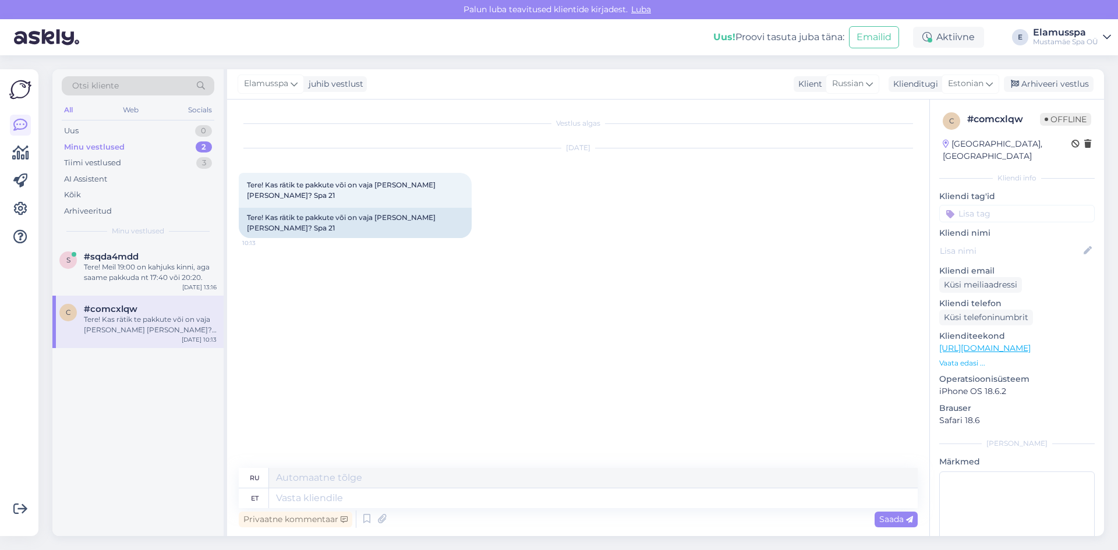
scroll to position [0, 0]
click at [353, 498] on textarea at bounding box center [593, 498] width 648 height 20
type textarea "Spaa"
type textarea "Спа"
type textarea "Spaa 21"
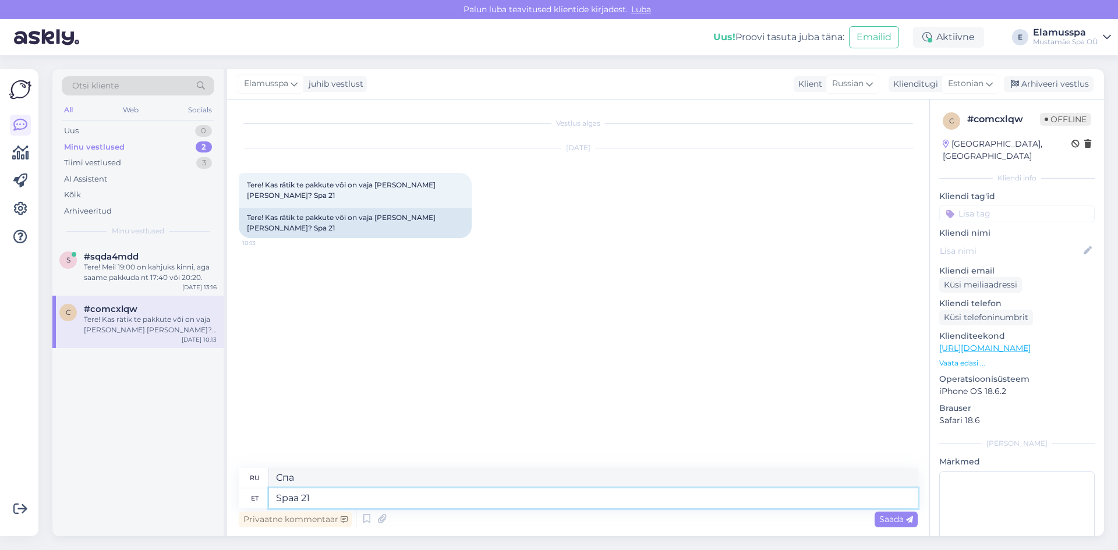
type textarea "Спа 21"
type textarea "Spaa 21+"
type textarea "Спа 21+"
type textarea "Spaa 21+ me a"
type textarea "Спа 21+ мы"
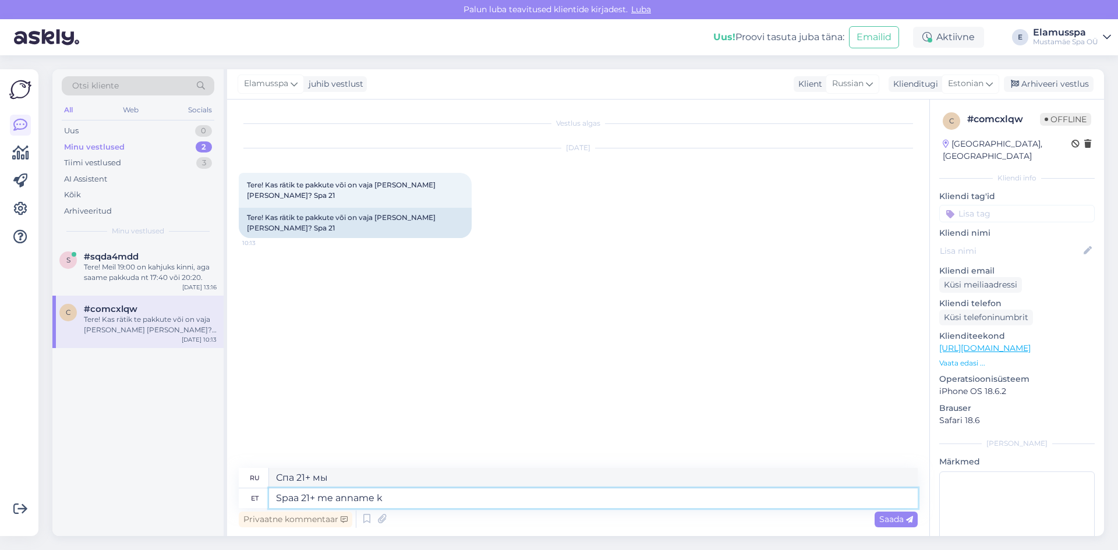
type textarea "Spaa 21+ me anname ka"
type textarea "Спа 21+ мы даем"
type textarea "Spaa 21+ me [PERSON_NAME] n"
type textarea "Спа 21+ мы предоставляем"
type textarea "Spaa 21+ me [PERSON_NAME] nii h"
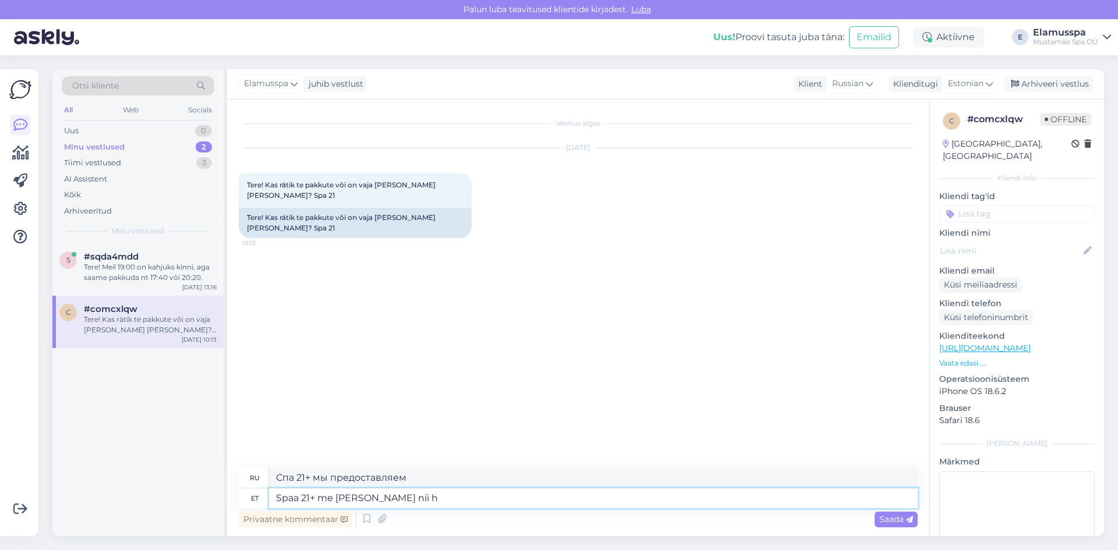
type textarea "Спа 21+ мы предоставляем оба"
type textarea "Spaa 21+ me [PERSON_NAME] nii hommikumantli, k"
type textarea "Спа 21+ мы предоставляем халат,"
type textarea "Spaa 21+ me [PERSON_NAME] nii hommikumantli, kui ka"
type textarea "Спа 21+ мы предоставляем как халат, так и"
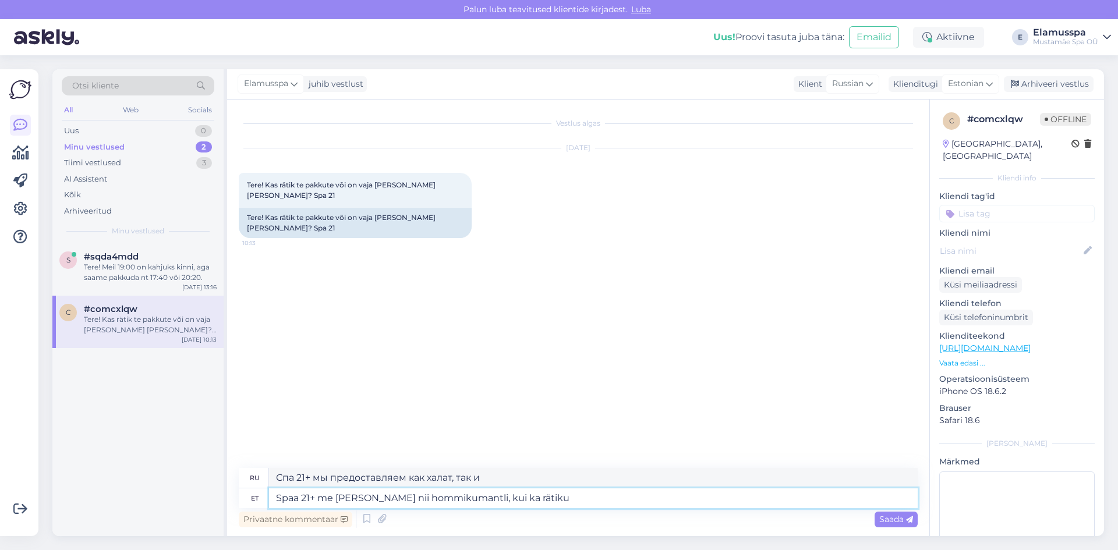
type textarea "Spaa 21+ me [PERSON_NAME] nii hommikumantli, kui ka rätiku"
type textarea "Спа 21+ мы предоставляем халат и полотенце"
type textarea "Spaa 21+ me [PERSON_NAME] nii hommikumantli, kui ka rätiku :)"
type textarea "Spa 21+ мы предоставляем и халат, и полотенце :)"
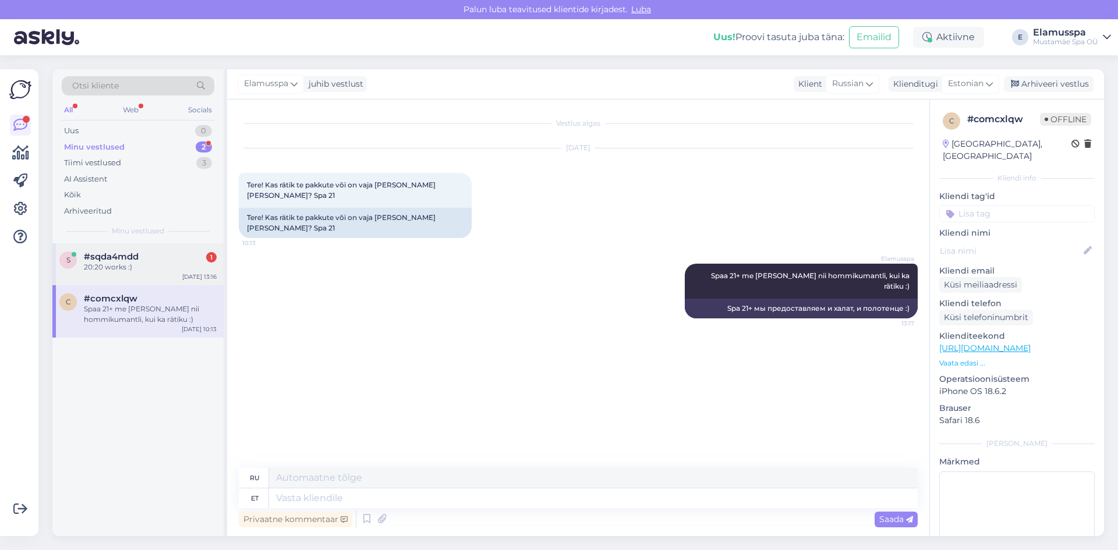
click at [154, 282] on div "s #sqda4mdd 1 20:20 works :) [DATE] 13:16" at bounding box center [137, 264] width 171 height 42
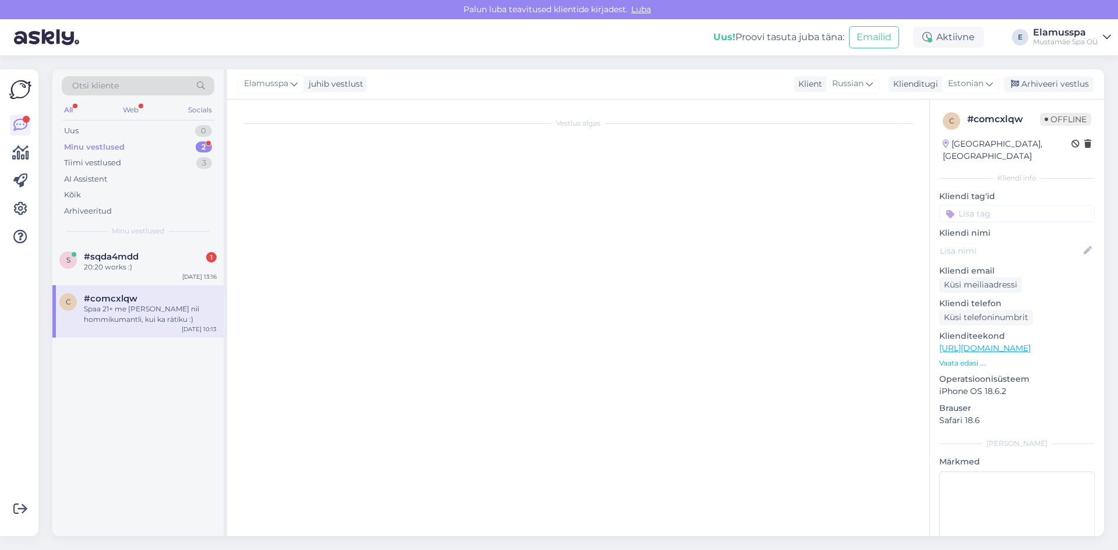
scroll to position [275, 0]
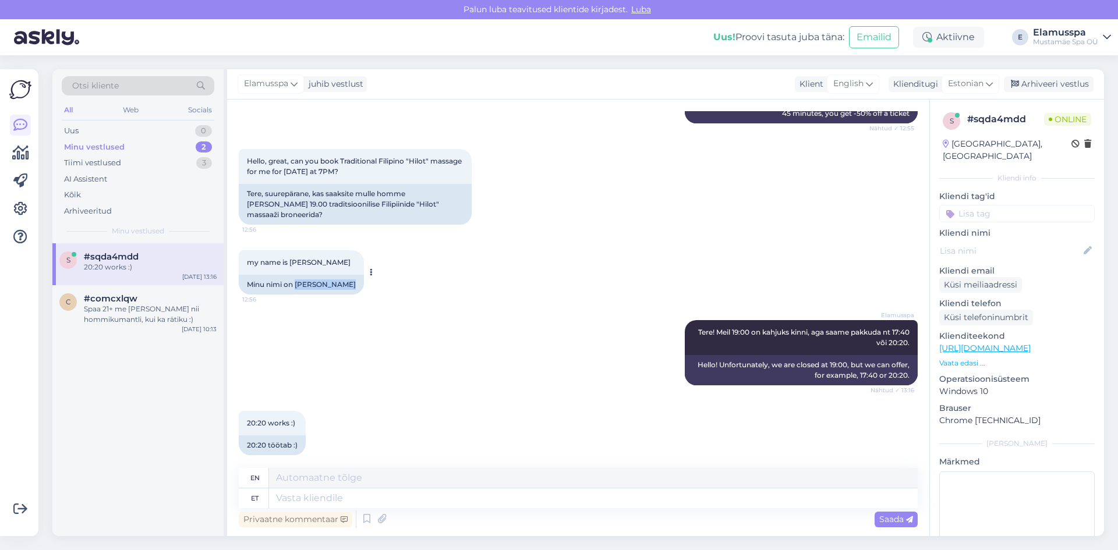
drag, startPoint x: 296, startPoint y: 275, endPoint x: 348, endPoint y: 274, distance: 52.4
click at [348, 275] on div "Minu nimi on [PERSON_NAME]" at bounding box center [301, 285] width 125 height 20
copy div "[PERSON_NAME]"
drag, startPoint x: 363, startPoint y: 504, endPoint x: 358, endPoint y: 490, distance: 15.5
click at [363, 502] on textarea at bounding box center [593, 498] width 648 height 20
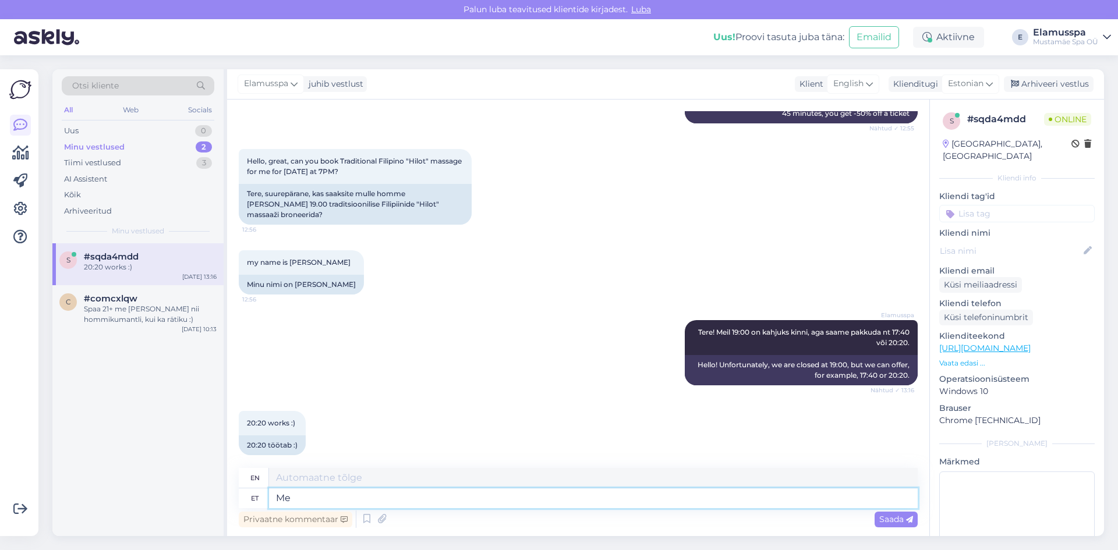
type textarea "Me"
type textarea "We"
type textarea "Me broneerisime s"
type textarea "We booked"
type textarea "Me broneerisime selle"
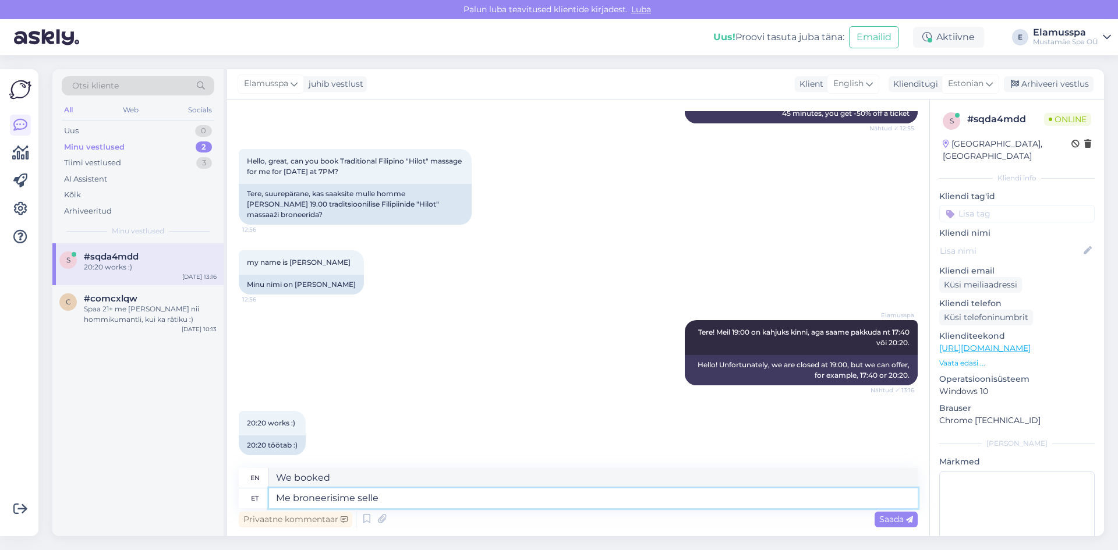
type textarea "We booked it."
type textarea "Me broneerisime [PERSON_NAME]"
type textarea "We booked this time."
type textarea "Me broneerisime [PERSON_NAME] [PERSON_NAME] n"
type textarea "We booked this time for you."
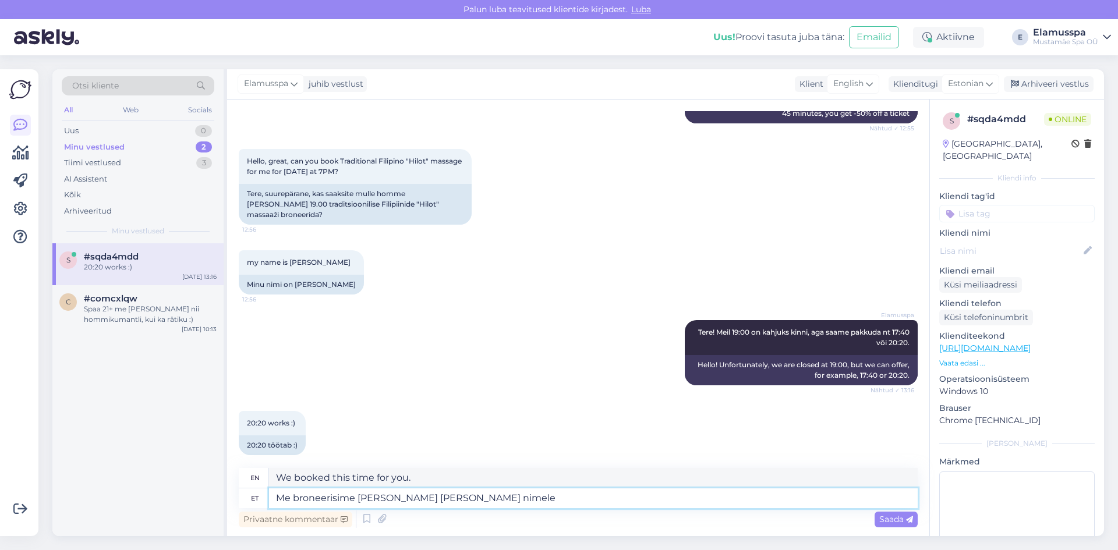
type textarea "Me broneerisime [PERSON_NAME] [PERSON_NAME] nimele"
type textarea "We booked this time in your name."
type textarea "Me broneerisime [PERSON_NAME] [PERSON_NAME] nimele :)"
type textarea "We booked this time in your name :)"
click at [417, 495] on textarea "Me broneerisime [PERSON_NAME] [PERSON_NAME] nimele :)" at bounding box center [593, 498] width 648 height 20
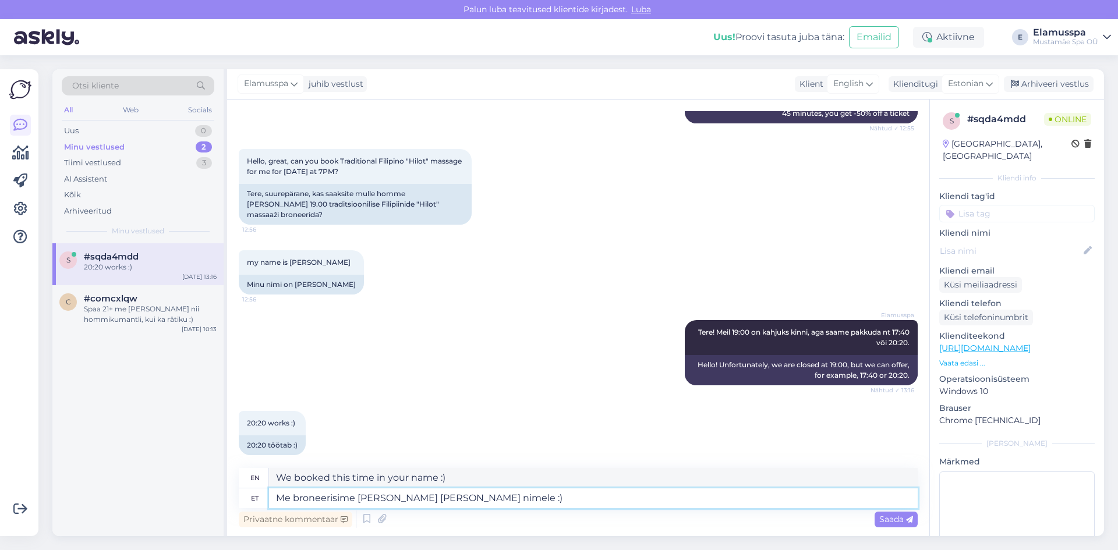
click at [423, 495] on textarea "Me broneerisime [PERSON_NAME] [PERSON_NAME] nimele :)" at bounding box center [593, 498] width 648 height 20
type textarea "Me broneerisime selle [PERSON_NAME] nimele :)"
click at [511, 494] on textarea "Me broneerisime selle [PERSON_NAME] nimele :)" at bounding box center [593, 498] width 648 height 20
type textarea "We booked this time - in your name :)"
type textarea "Me broneerisime selle [PERSON_NAME] nimele :) Head"
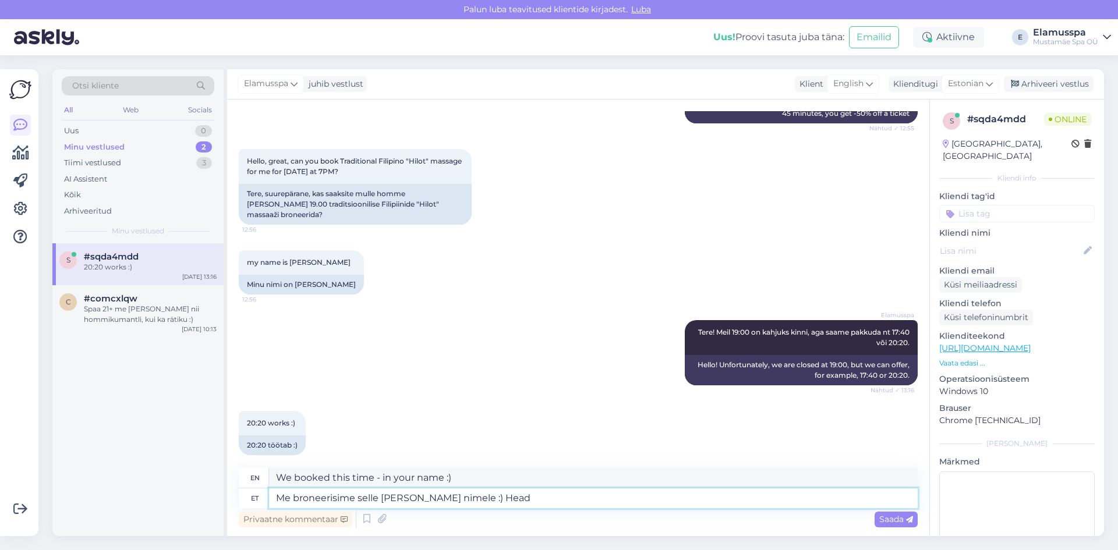
type textarea "We booked this time - in your name :) Greetings"
type textarea "Me broneerisime selle [PERSON_NAME] nimele :) Head päeva"
type textarea "We booked this time - in your name :) Have a nice day"
type textarea "Me broneerisime selle [PERSON_NAME] nimele :) Head päeva"
click at [910, 515] on span "Saada" at bounding box center [896, 519] width 34 height 10
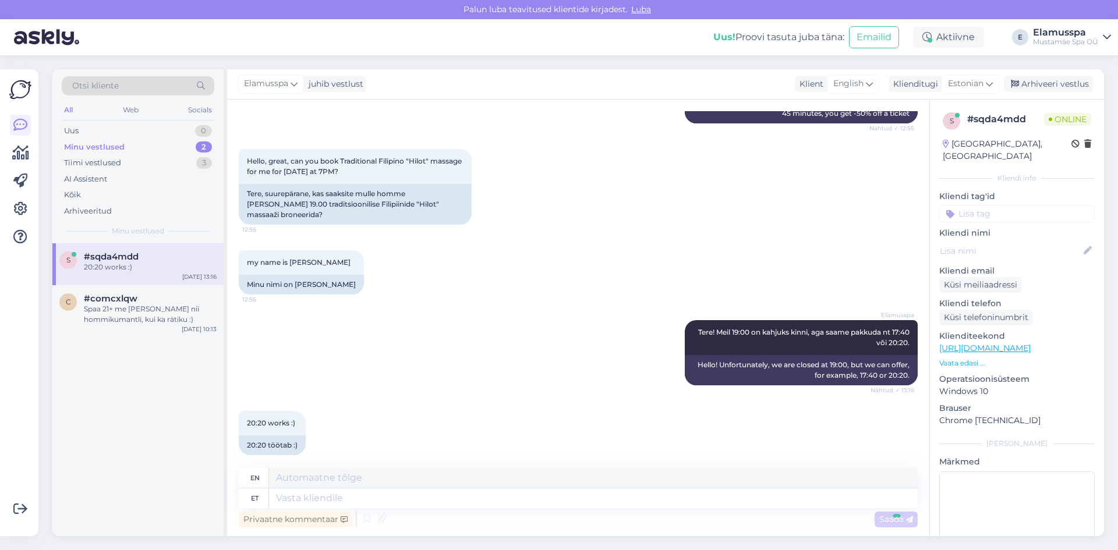
scroll to position [345, 0]
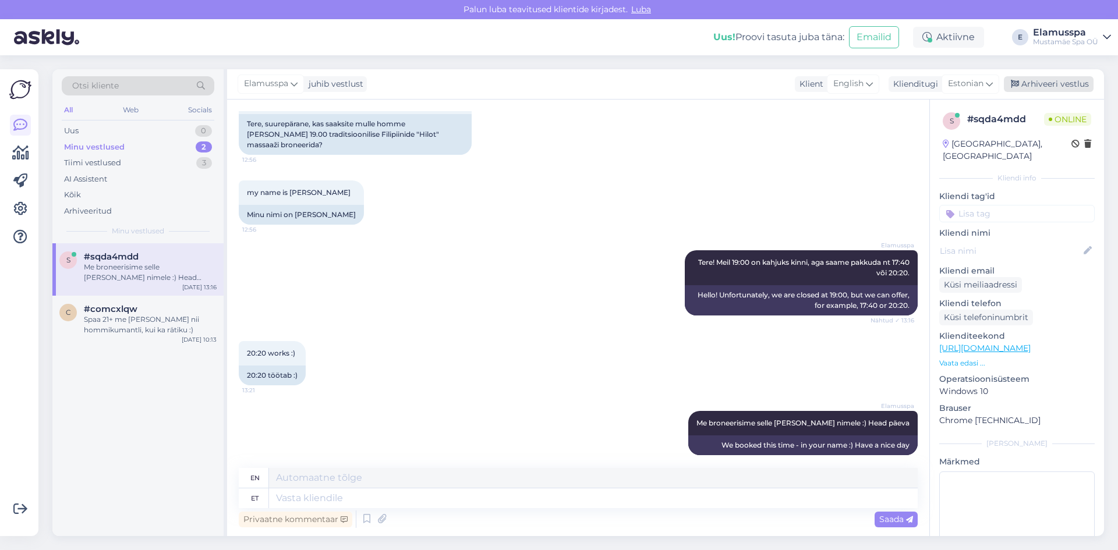
click at [1046, 87] on div "Arhiveeri vestlus" at bounding box center [1049, 84] width 90 height 16
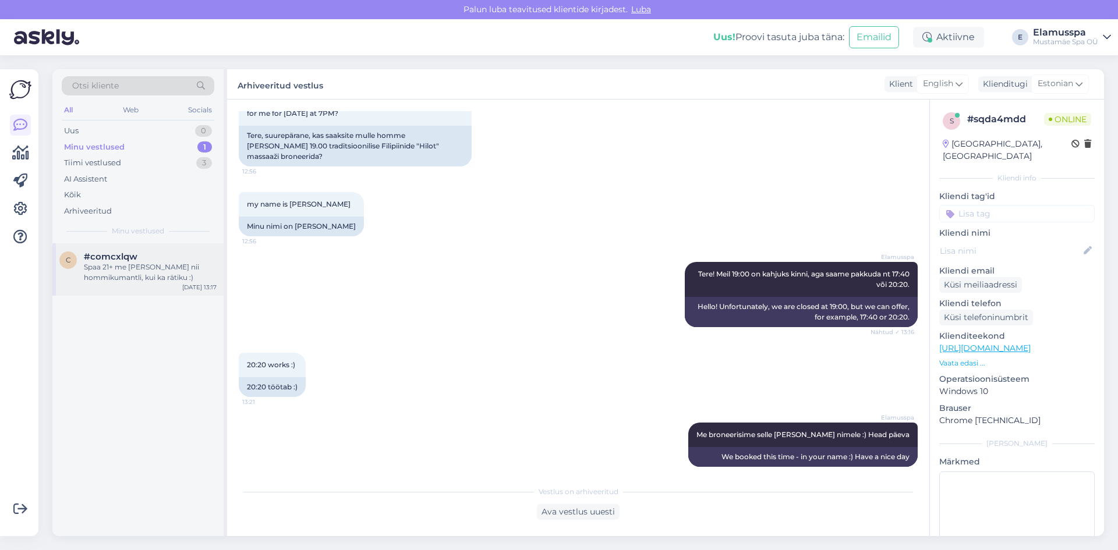
click at [175, 259] on div "#comcxlqw" at bounding box center [150, 256] width 133 height 10
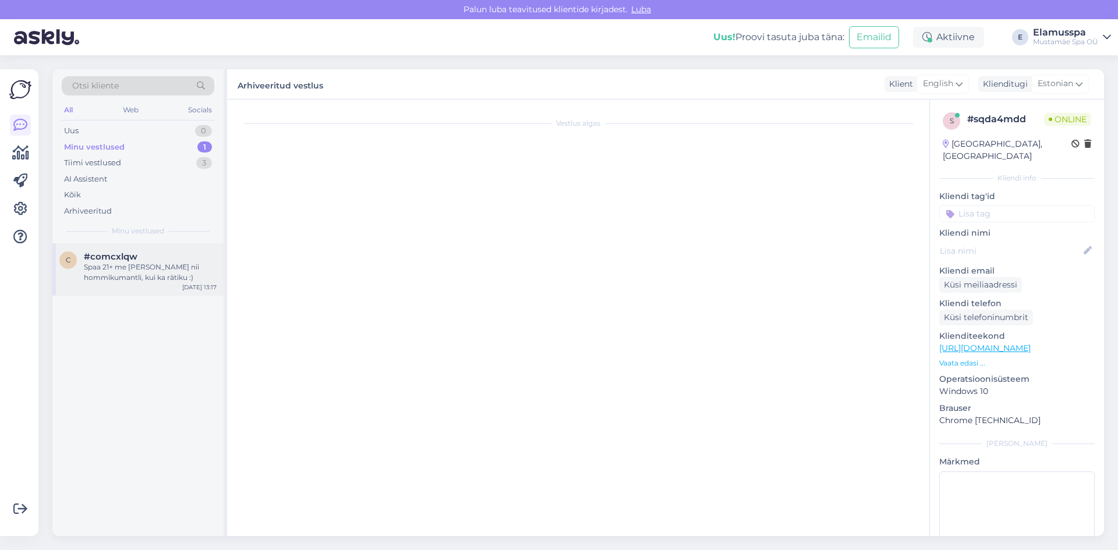
scroll to position [0, 0]
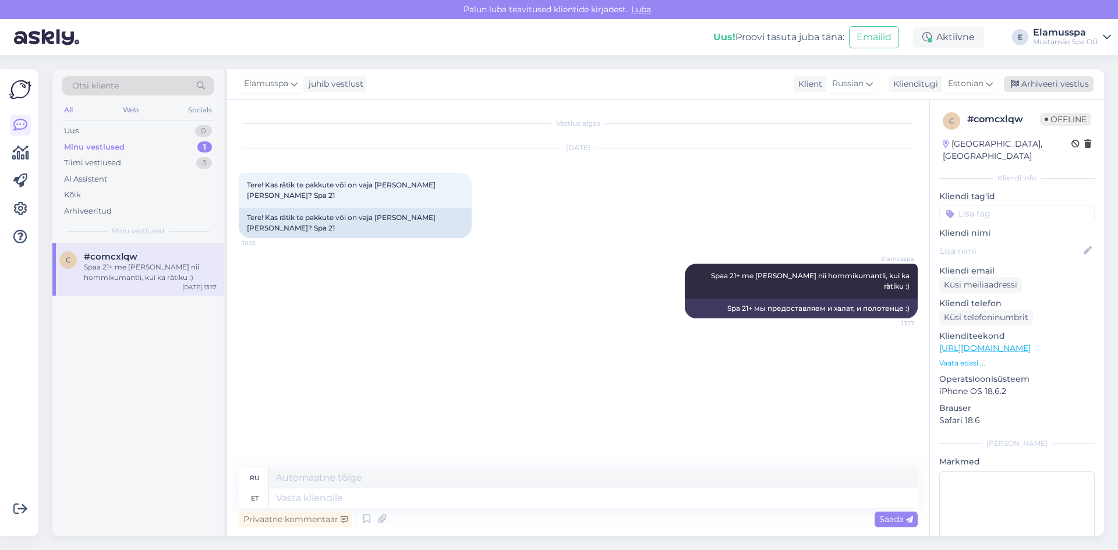
click at [1059, 86] on div "Arhiveeri vestlus" at bounding box center [1049, 84] width 90 height 16
